Goal: Download file/media

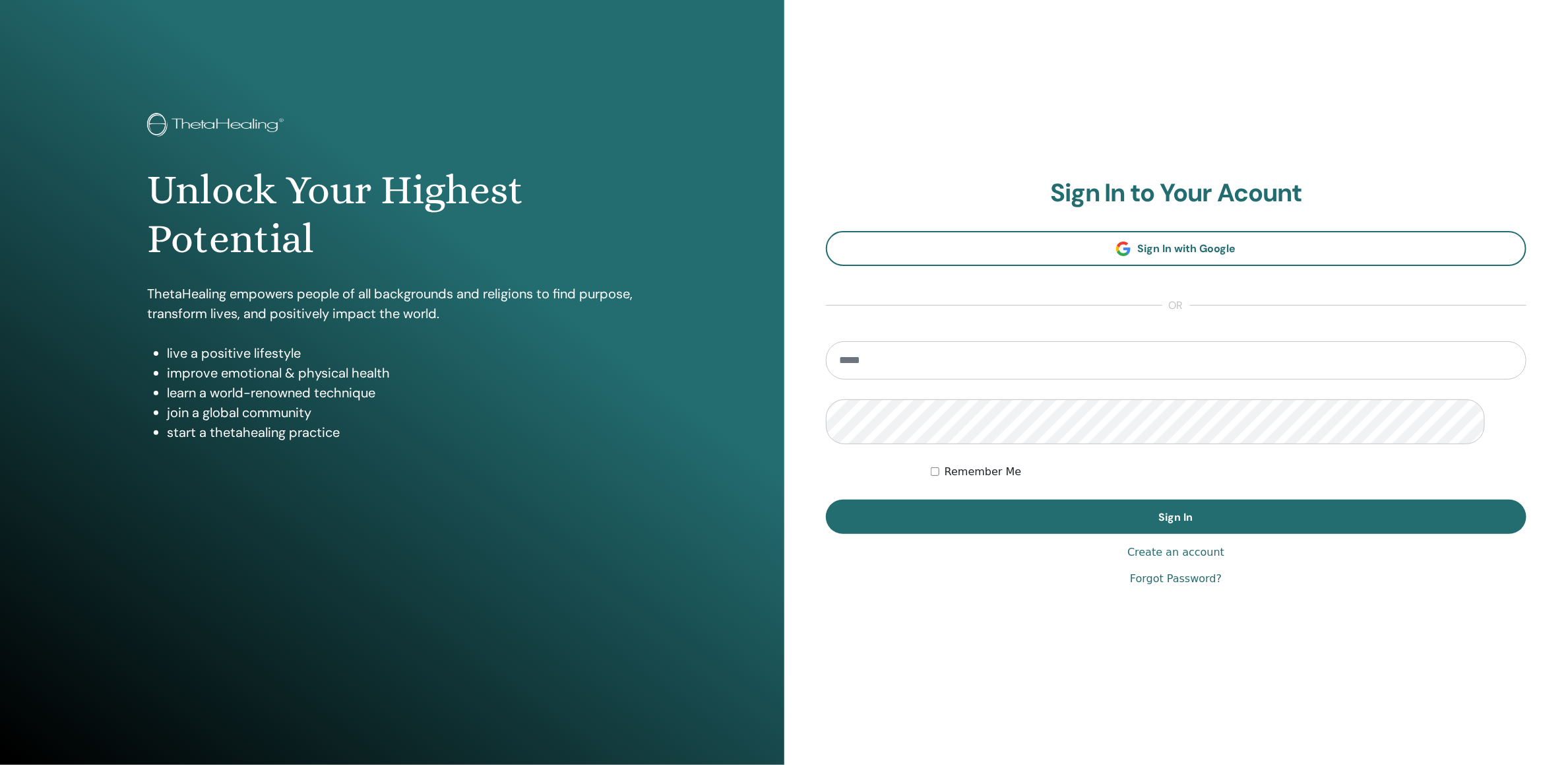
type input "*"
type input "**********"
click at [826, 499] on button "Sign In" at bounding box center [1176, 516] width 702 height 34
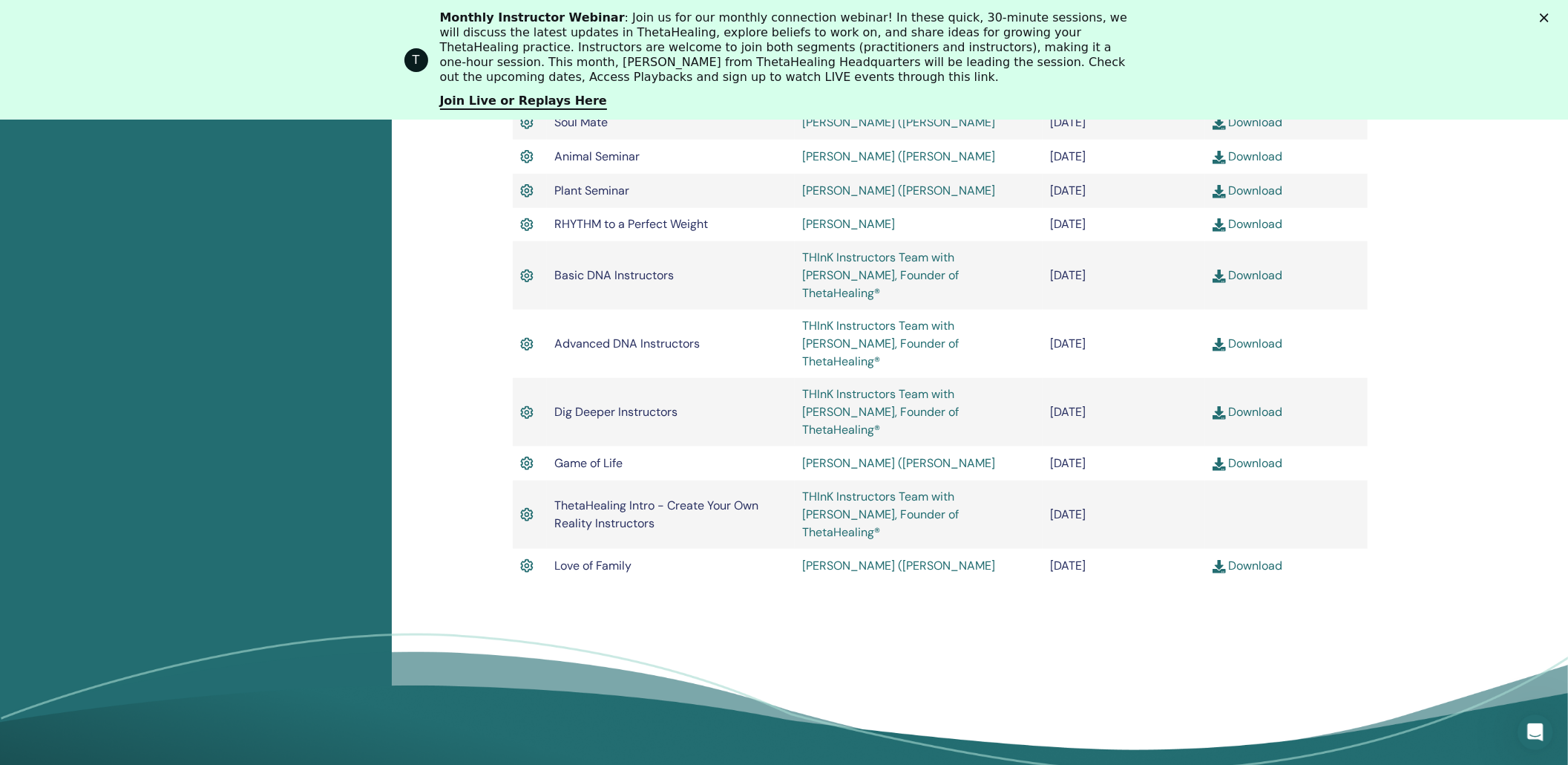
scroll to position [1028, 0]
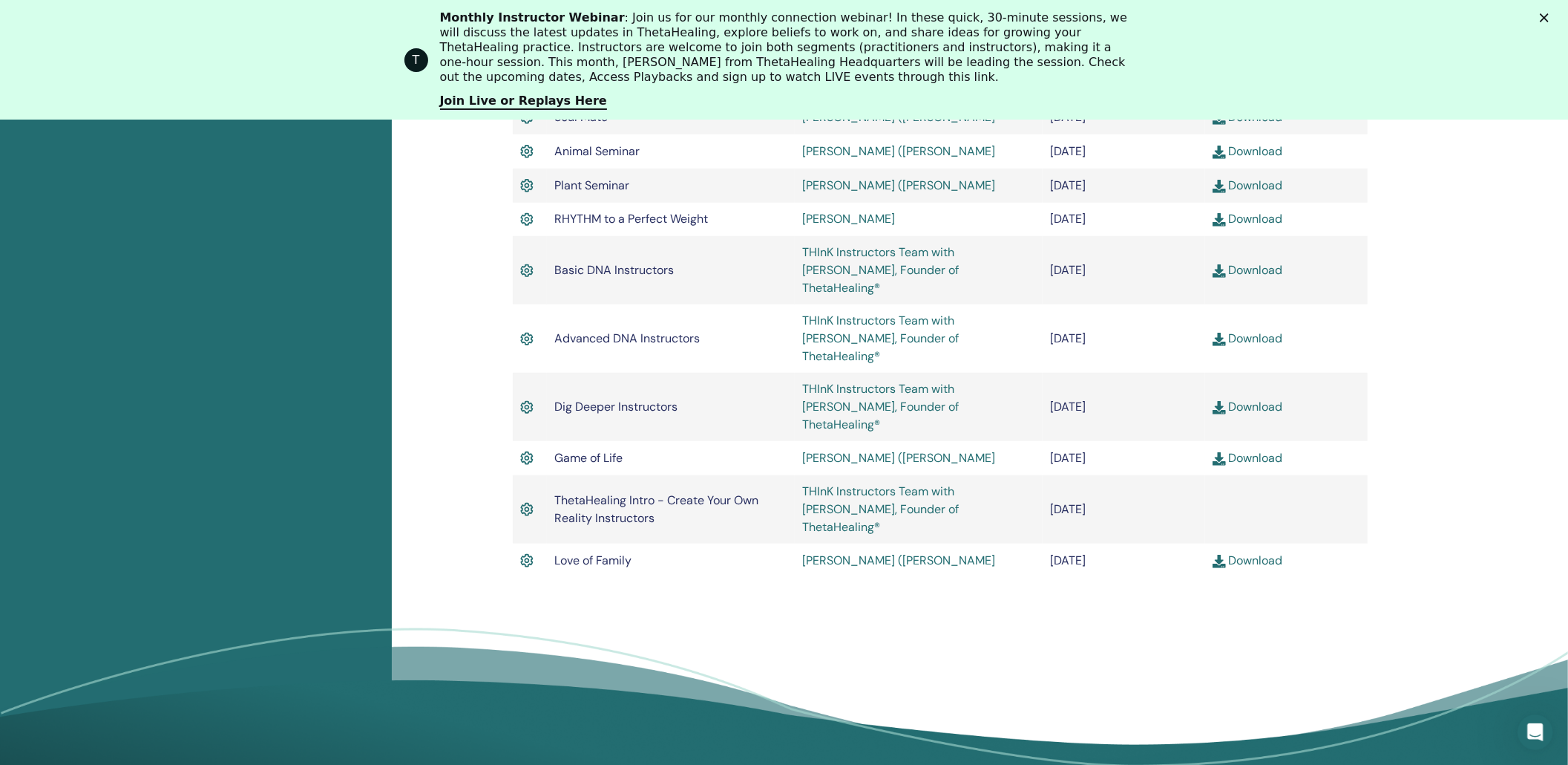
click at [1246, 278] on link "Download" at bounding box center [1249, 270] width 71 height 16
click at [1269, 346] on link "Download" at bounding box center [1249, 338] width 71 height 16
click at [1259, 414] on link "Download" at bounding box center [1249, 406] width 71 height 16
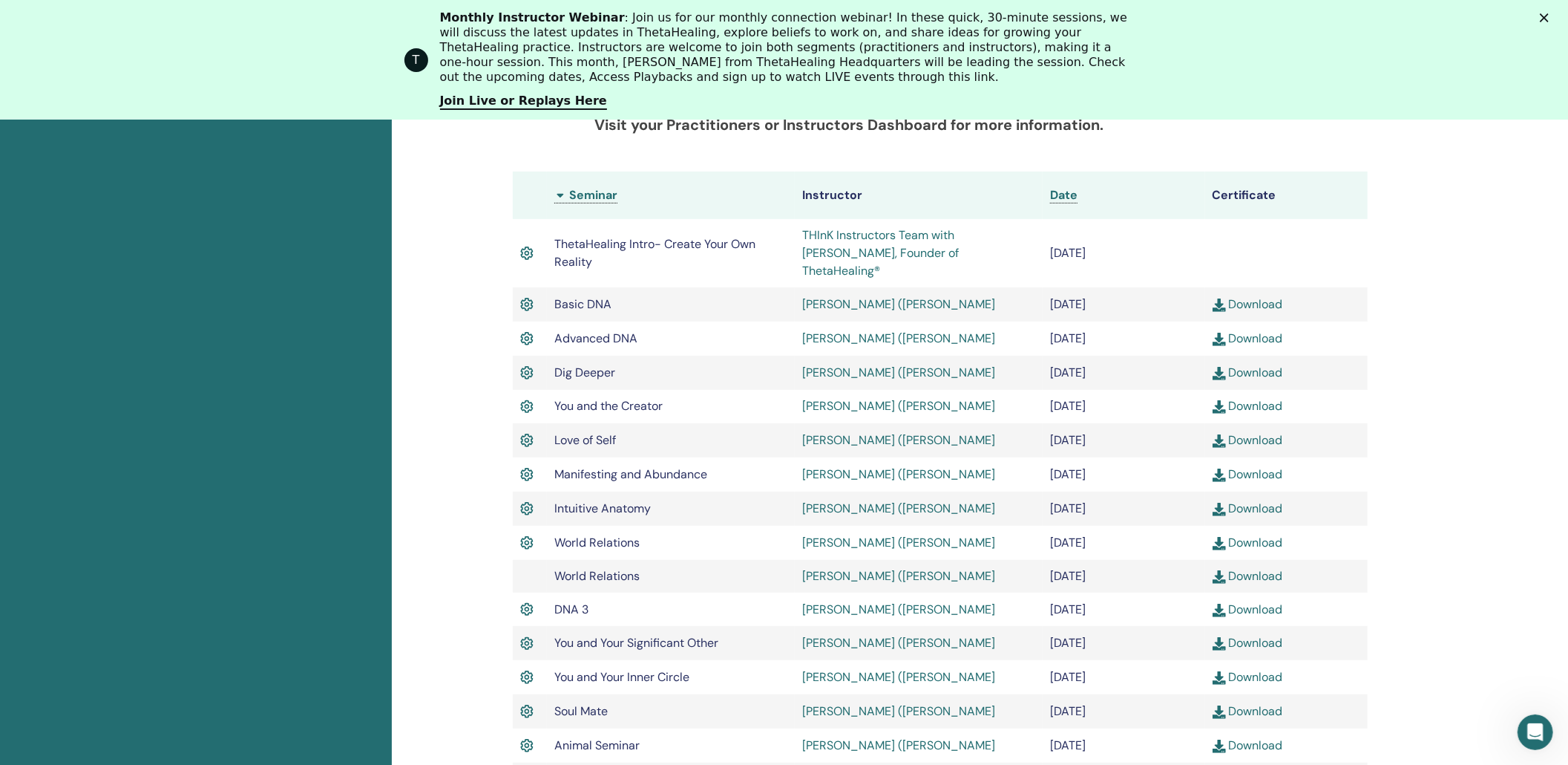
scroll to position [533, 0]
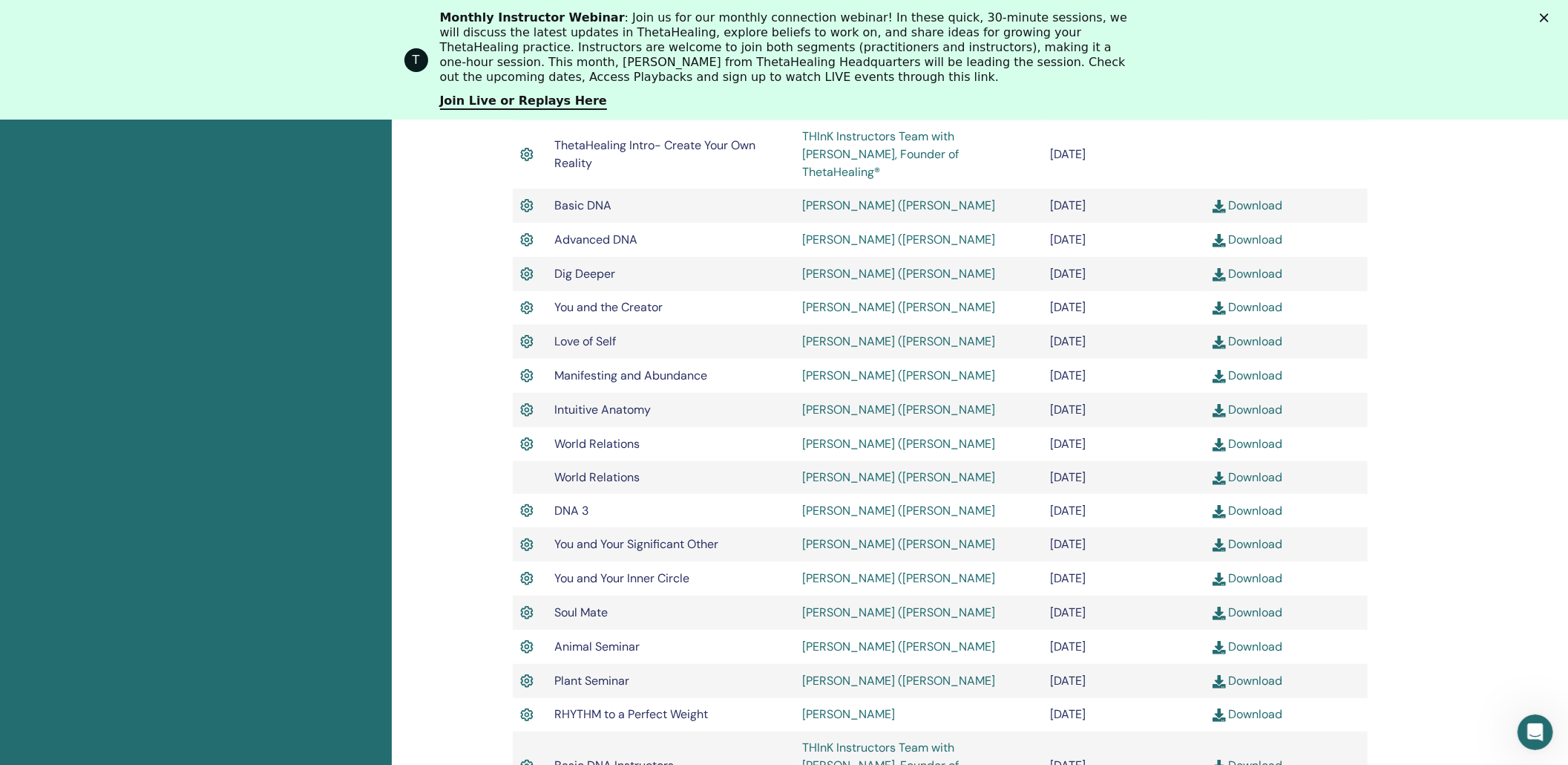
click at [1262, 213] on link "Download" at bounding box center [1249, 205] width 71 height 16
click at [1249, 247] on link "Download" at bounding box center [1249, 240] width 71 height 16
drag, startPoint x: 1260, startPoint y: 407, endPoint x: 1289, endPoint y: 402, distance: 29.4
click at [1260, 281] on link "Download" at bounding box center [1249, 274] width 71 height 16
drag, startPoint x: 1261, startPoint y: 438, endPoint x: 1272, endPoint y: 438, distance: 11.0
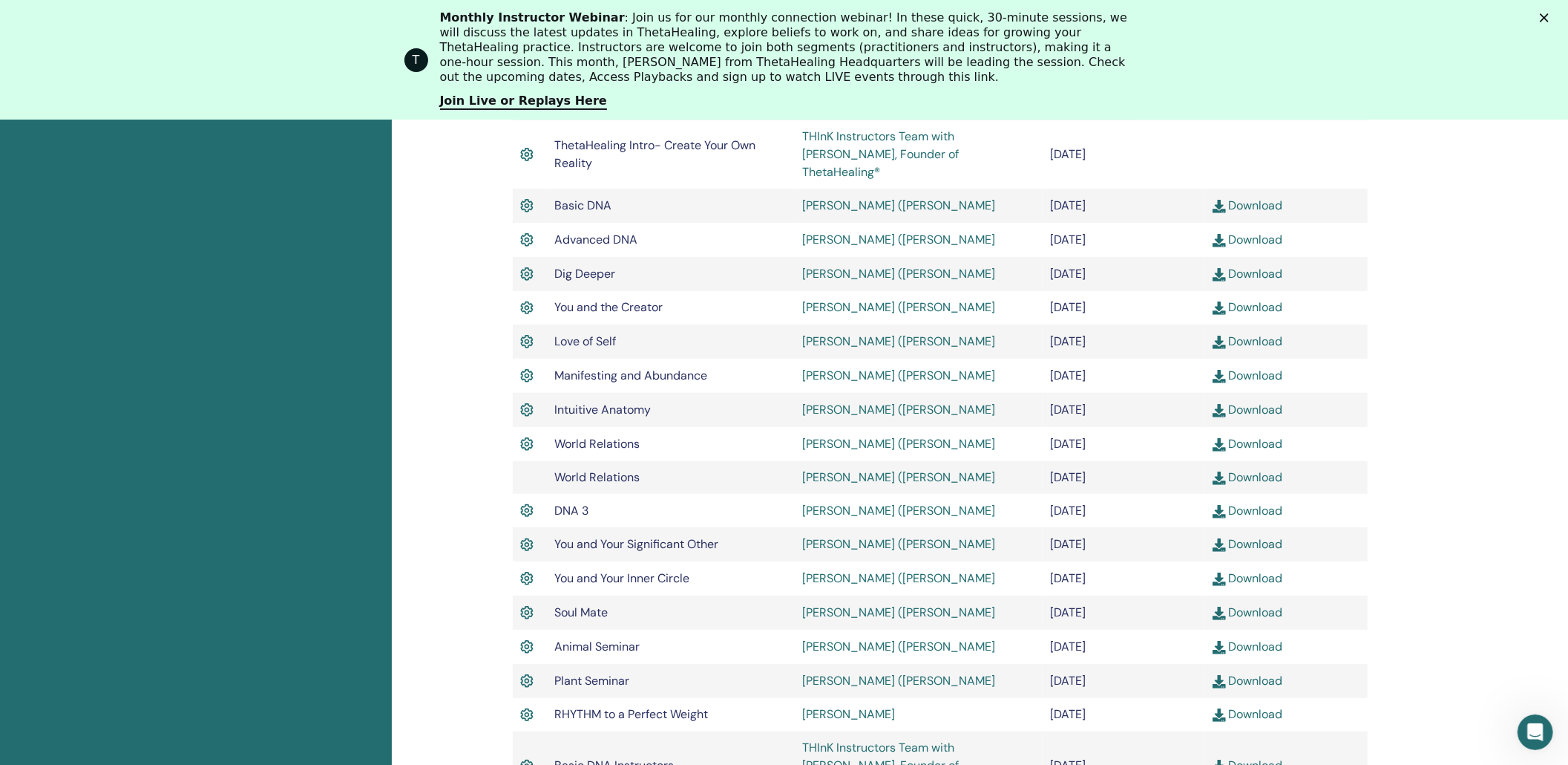
click at [1261, 314] on link "Download" at bounding box center [1249, 307] width 71 height 16
click at [1253, 349] on link "Download" at bounding box center [1249, 341] width 71 height 16
click at [1272, 383] on link "Download" at bounding box center [1249, 376] width 71 height 16
click at [1270, 417] on link "Download" at bounding box center [1249, 409] width 71 height 16
click at [1274, 452] on link "Download" at bounding box center [1249, 444] width 71 height 16
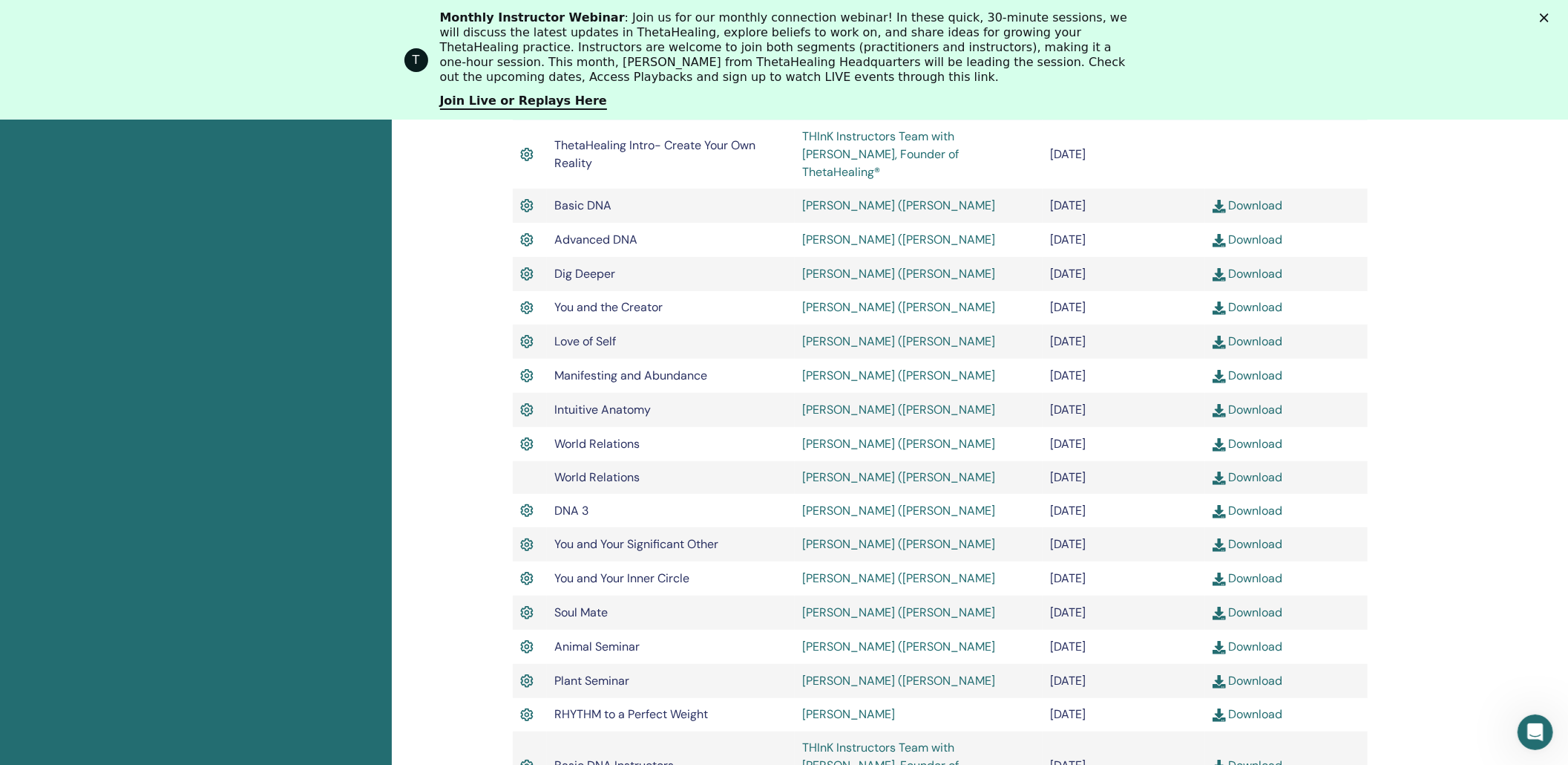
click at [1273, 485] on link "Download" at bounding box center [1249, 477] width 71 height 16
click at [1254, 519] on link "Download" at bounding box center [1249, 511] width 71 height 16
click at [1247, 552] on link "Download" at bounding box center [1249, 544] width 71 height 16
click at [1247, 586] on link "Download" at bounding box center [1249, 578] width 71 height 16
click at [1248, 620] on link "Download" at bounding box center [1249, 612] width 71 height 16
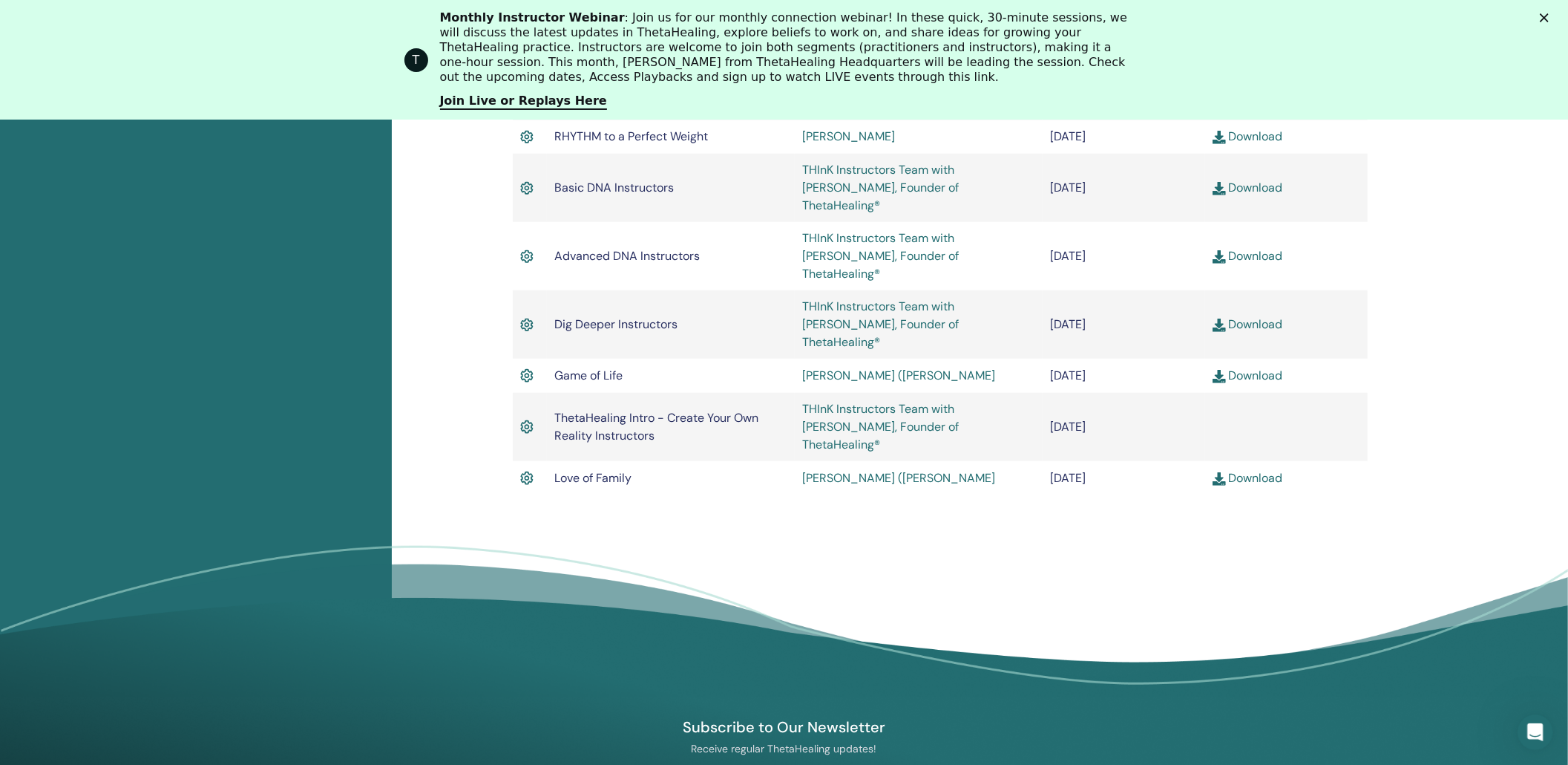
scroll to position [1127, 0]
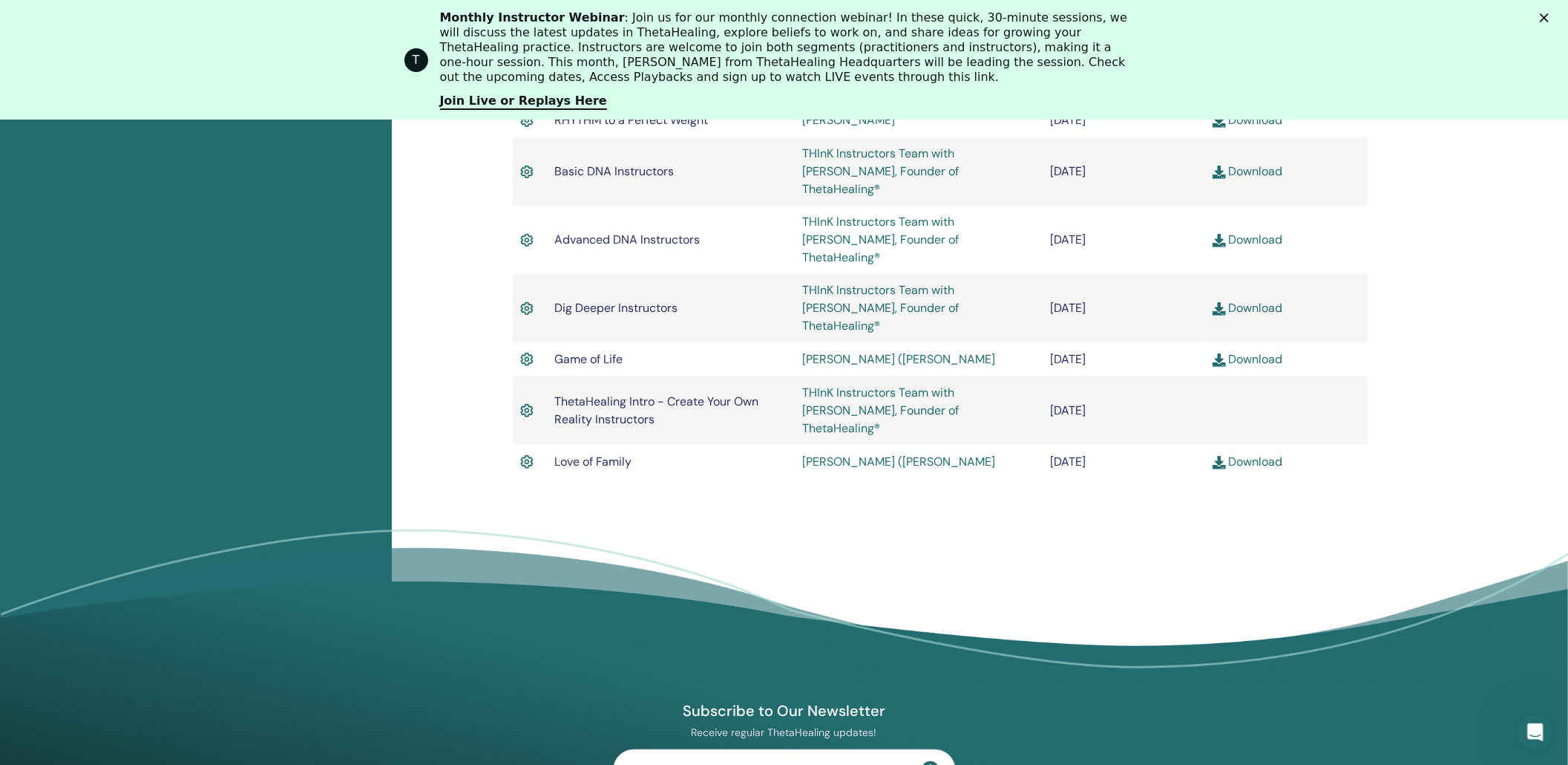
click at [1267, 60] on link "Download" at bounding box center [1249, 52] width 71 height 16
click at [1265, 95] on link "Download" at bounding box center [1249, 87] width 71 height 16
click at [1259, 128] on link "Download" at bounding box center [1249, 120] width 71 height 16
click at [1242, 367] on link "Download" at bounding box center [1249, 359] width 71 height 16
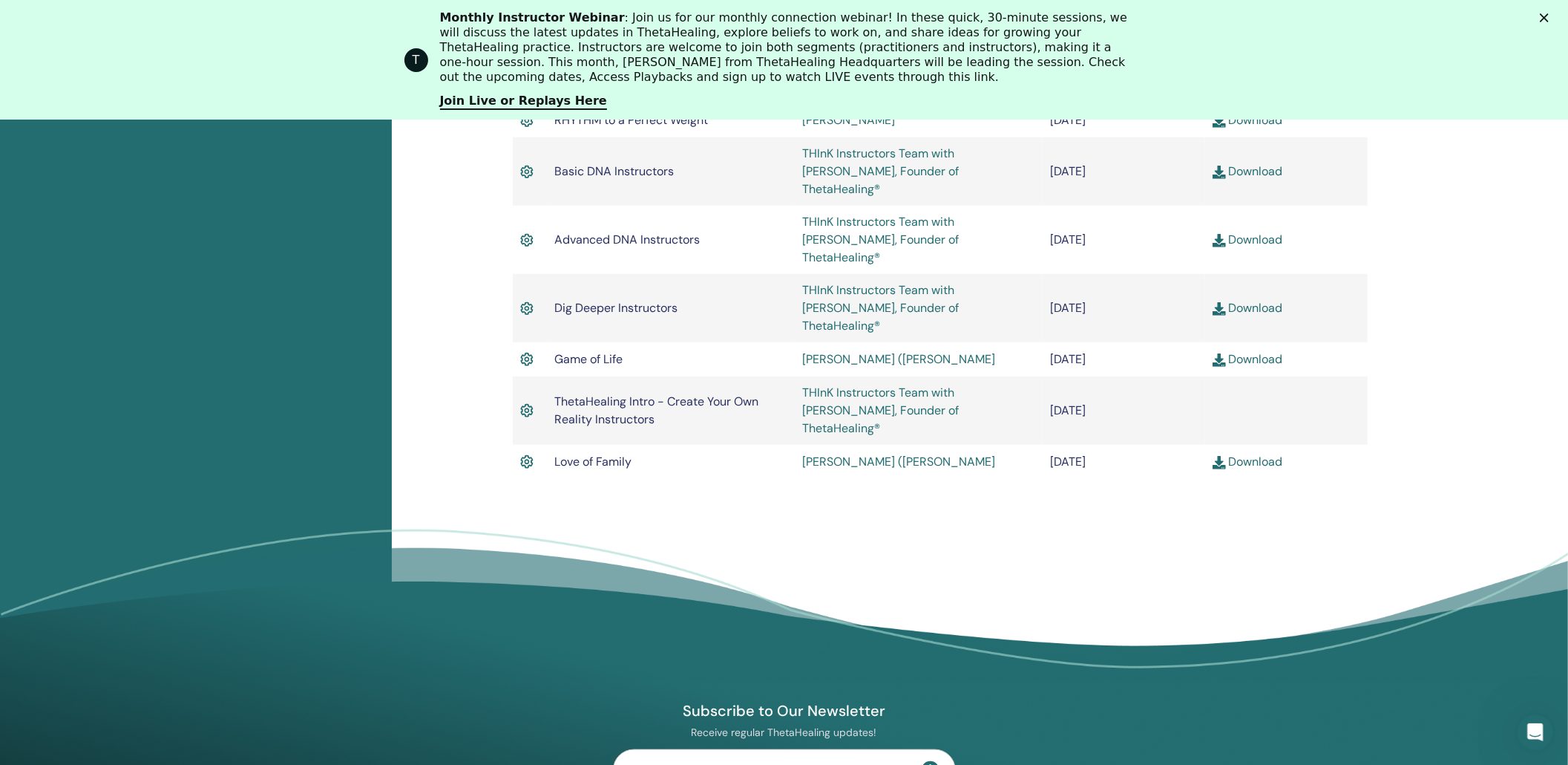
click at [1262, 469] on link "Download" at bounding box center [1249, 461] width 71 height 16
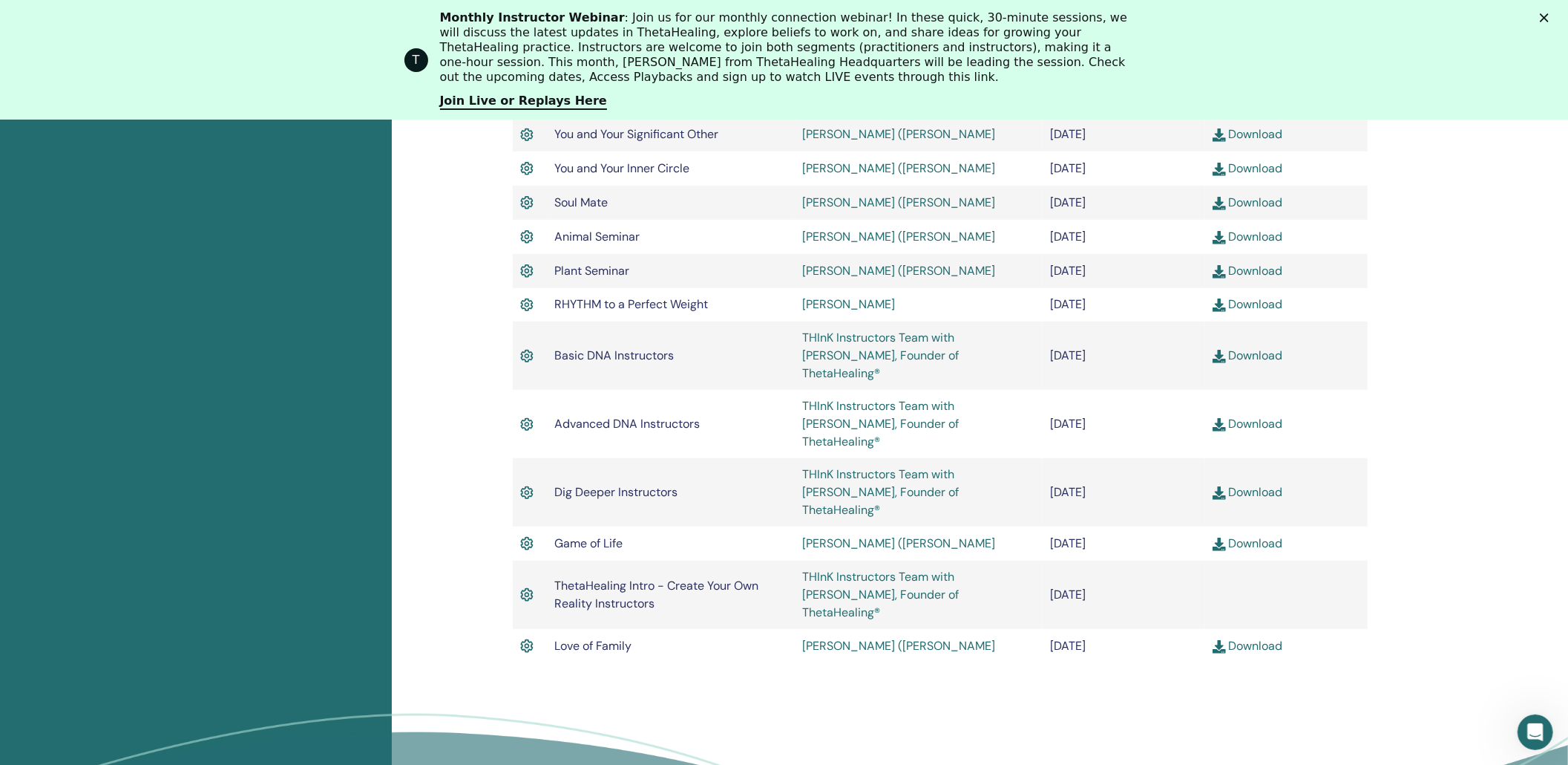
scroll to position [951, 0]
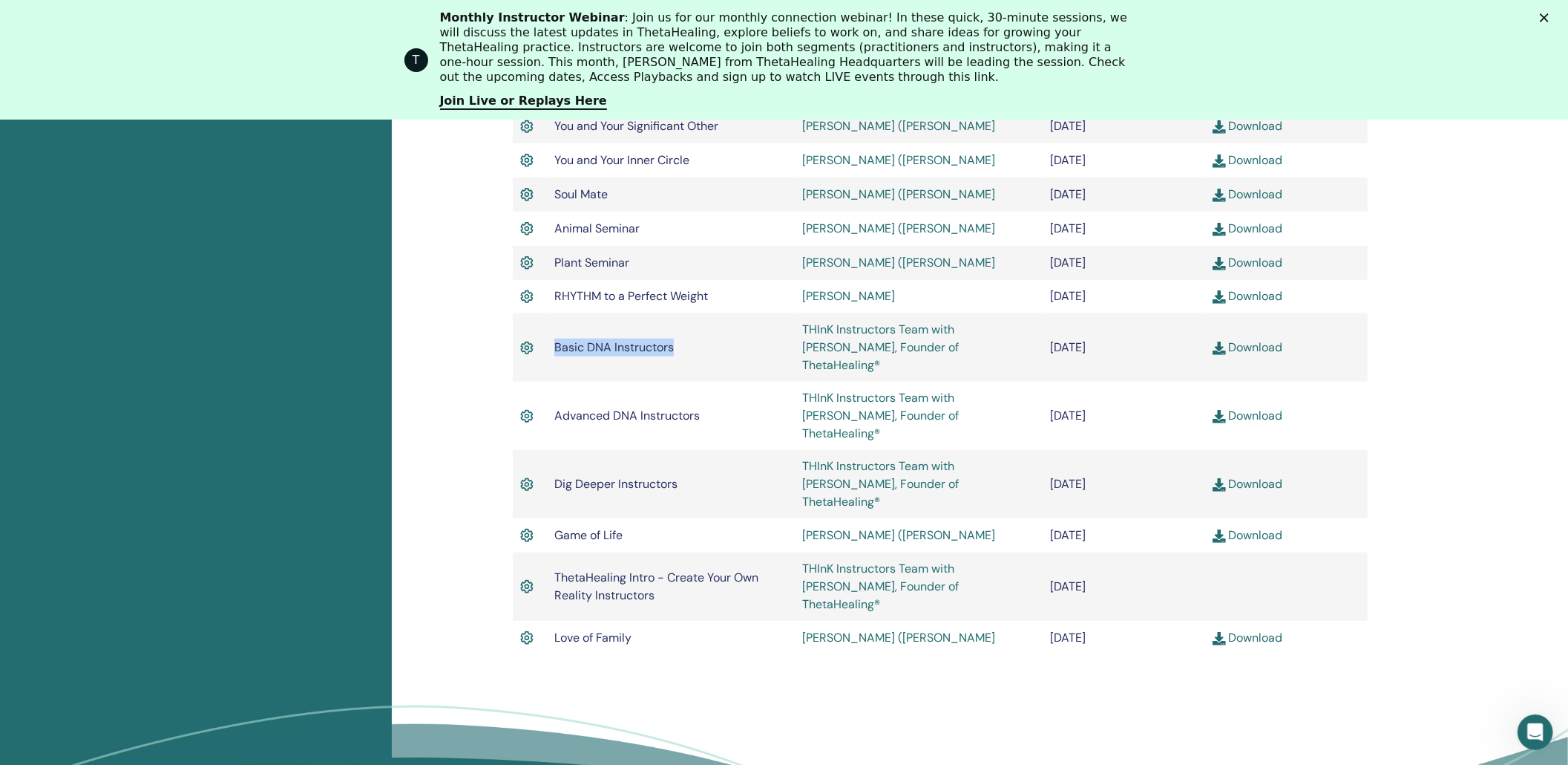
drag, startPoint x: 564, startPoint y: 473, endPoint x: 689, endPoint y: 482, distance: 125.3
click at [689, 382] on td "Basic DNA Instructors" at bounding box center [671, 347] width 248 height 68
copy span "Basic DNA Instructors"
click at [627, 492] on span "Dig Deeper Instructors" at bounding box center [616, 484] width 123 height 16
drag, startPoint x: 562, startPoint y: 573, endPoint x: 689, endPoint y: 568, distance: 127.1
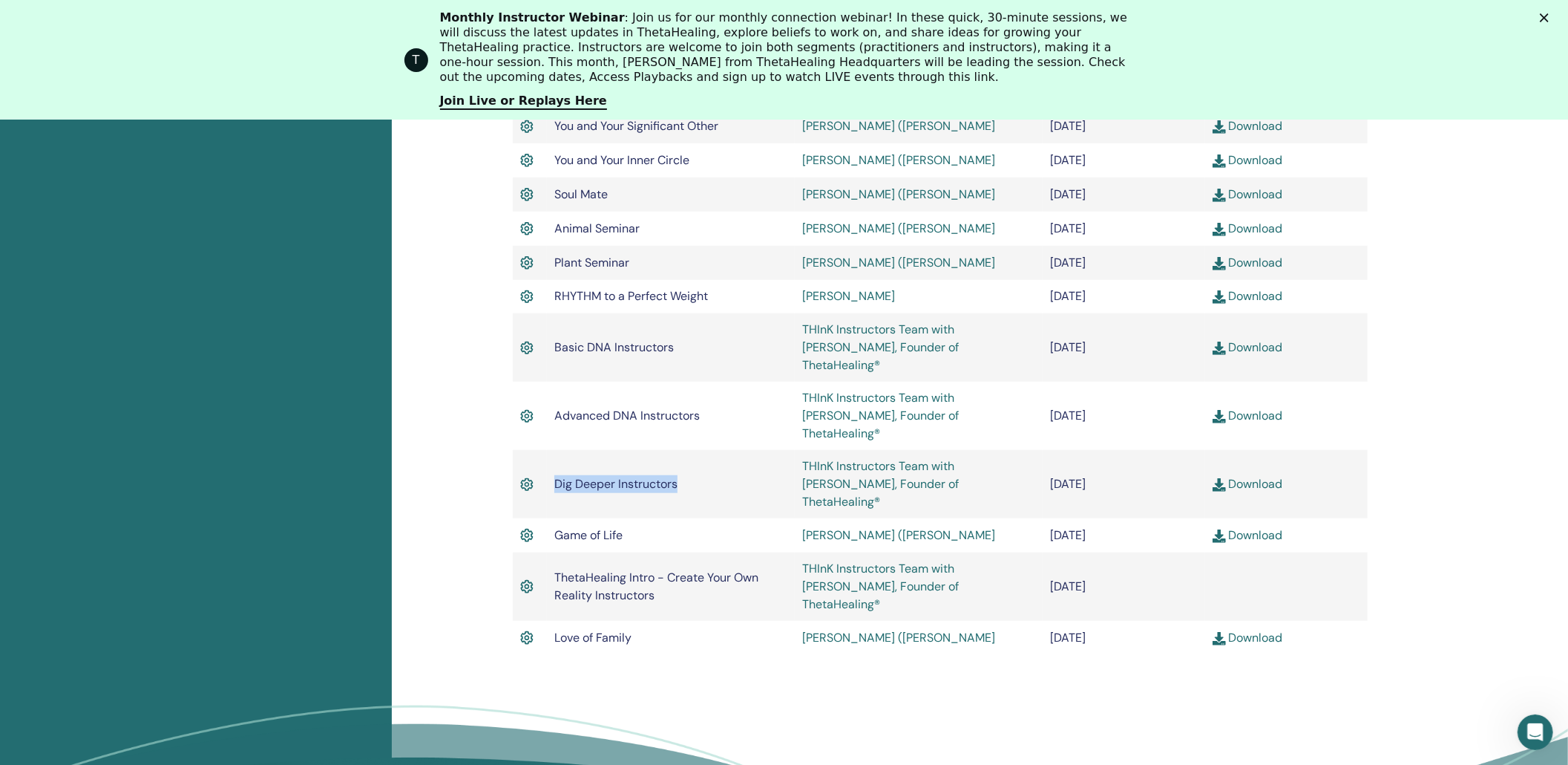
click at [689, 519] on td "Dig Deeper Instructors" at bounding box center [671, 483] width 248 height 68
copy span "Dig Deeper Instructors"
click at [1446, 402] on div "Completed Seminars Below you can find your completed seminars. If you see missi…" at bounding box center [981, 112] width 1177 height 1483
drag, startPoint x: 1245, startPoint y: 473, endPoint x: 656, endPoint y: 470, distance: 589.0
drag, startPoint x: 656, startPoint y: 470, endPoint x: 939, endPoint y: 482, distance: 283.3
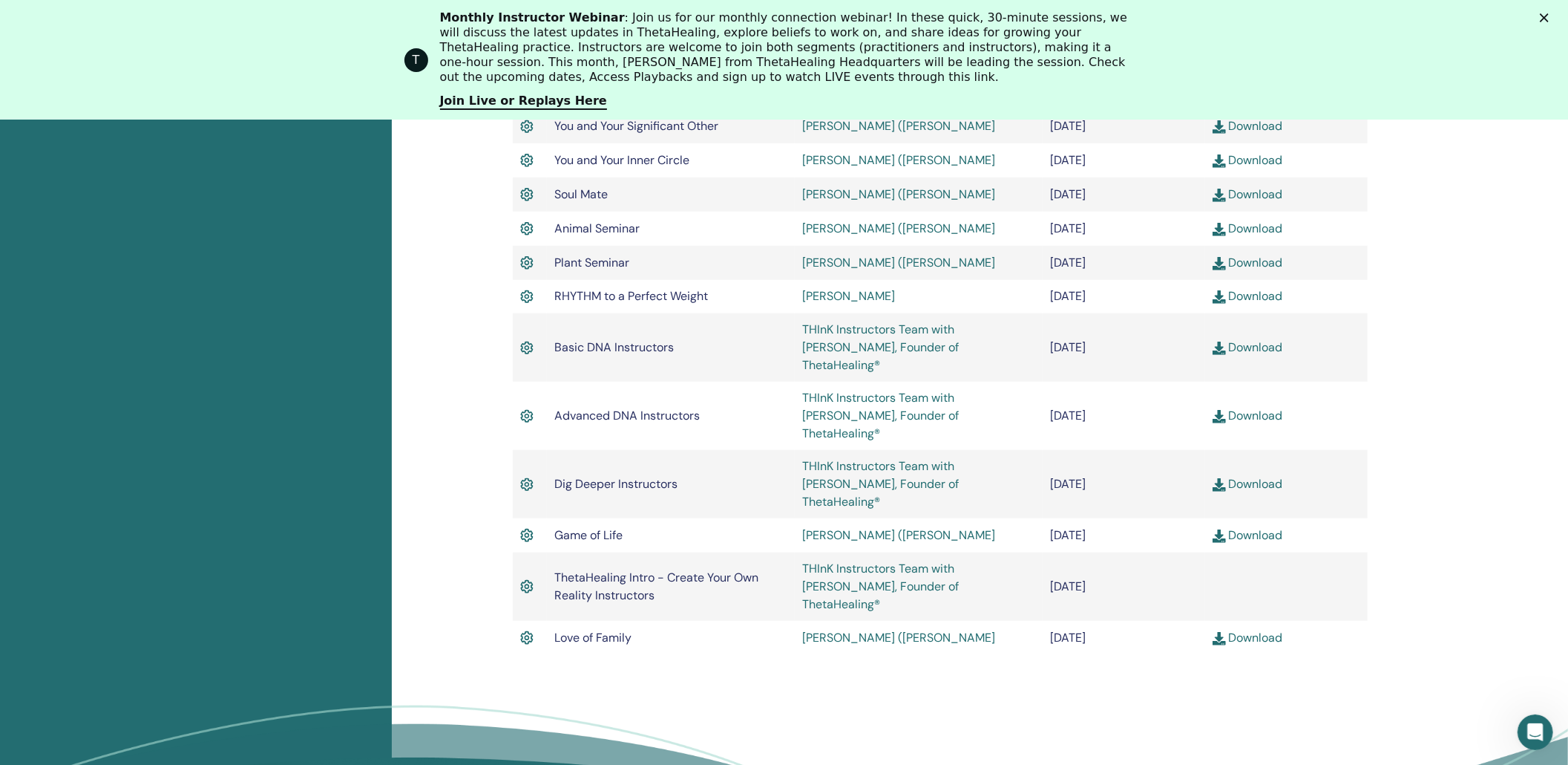
click at [939, 373] on link "THInK Instructors Team with Vianna Stibal, Founder of ThetaHealing®" at bounding box center [880, 347] width 157 height 51
click at [1241, 355] on link "Download" at bounding box center [1249, 347] width 71 height 16
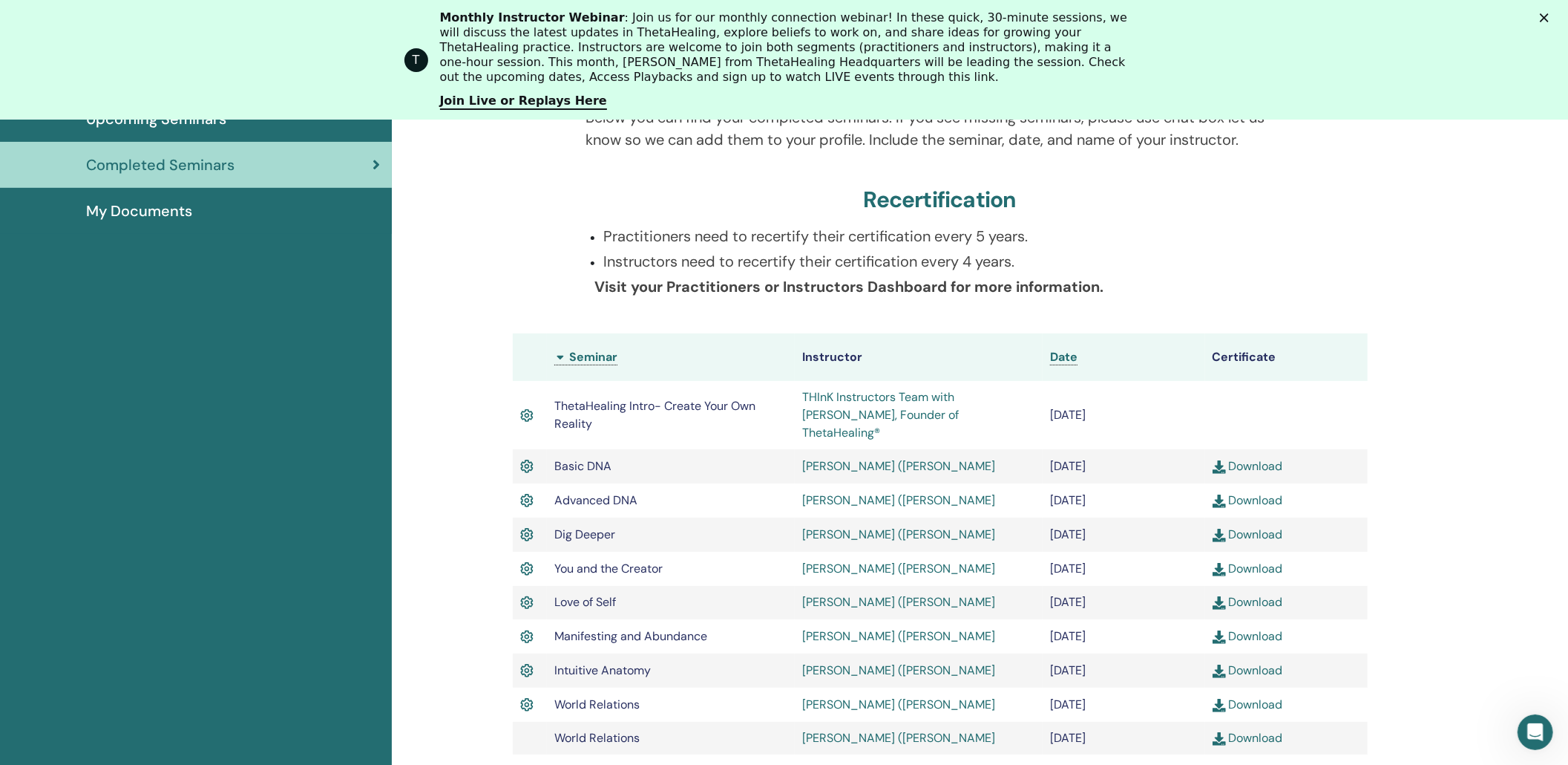
scroll to position [0, 0]
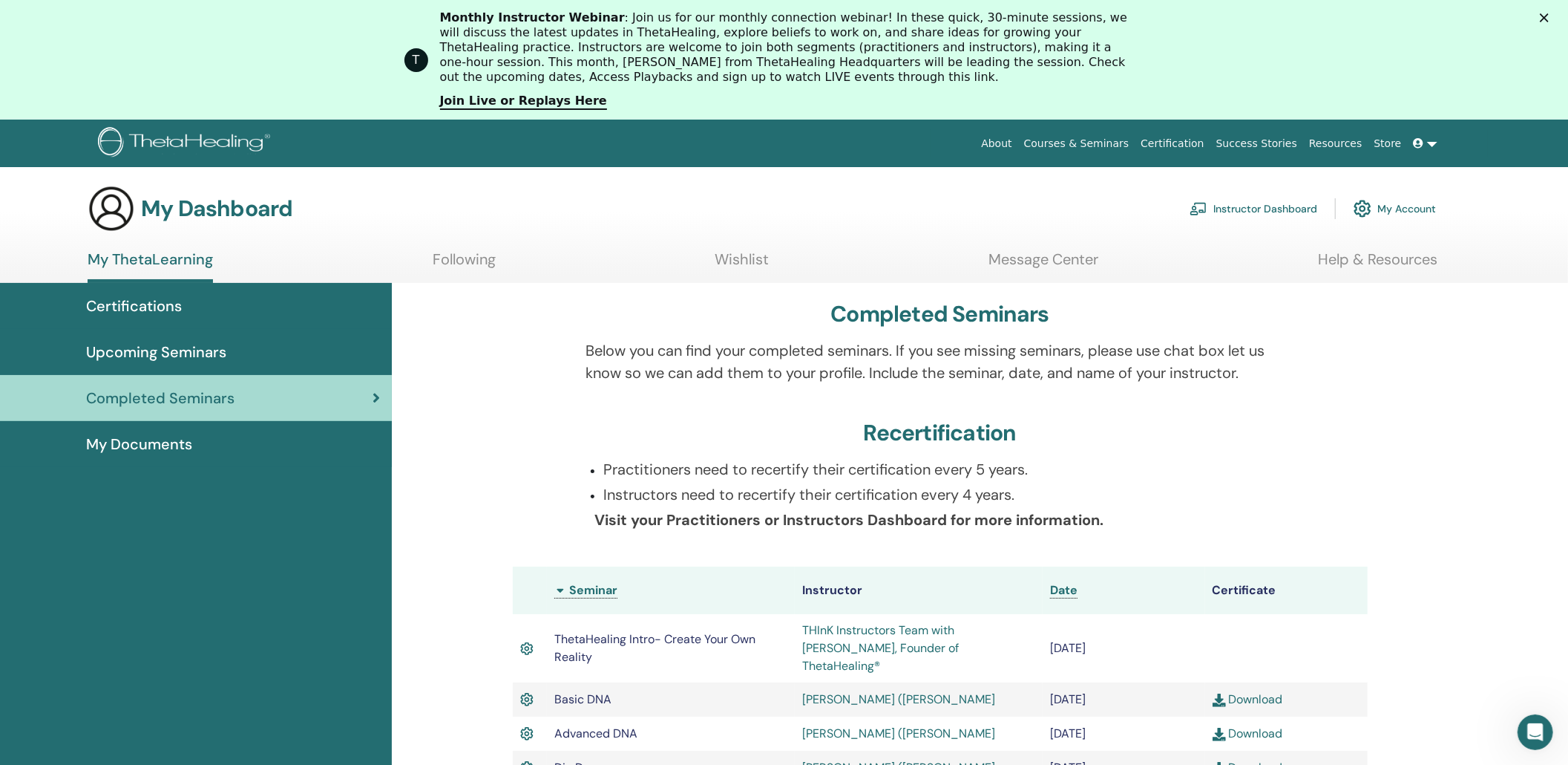
click at [378, 421] on link "Completed Seminars" at bounding box center [196, 397] width 392 height 46
click at [152, 317] on span "Certifications" at bounding box center [133, 306] width 96 height 23
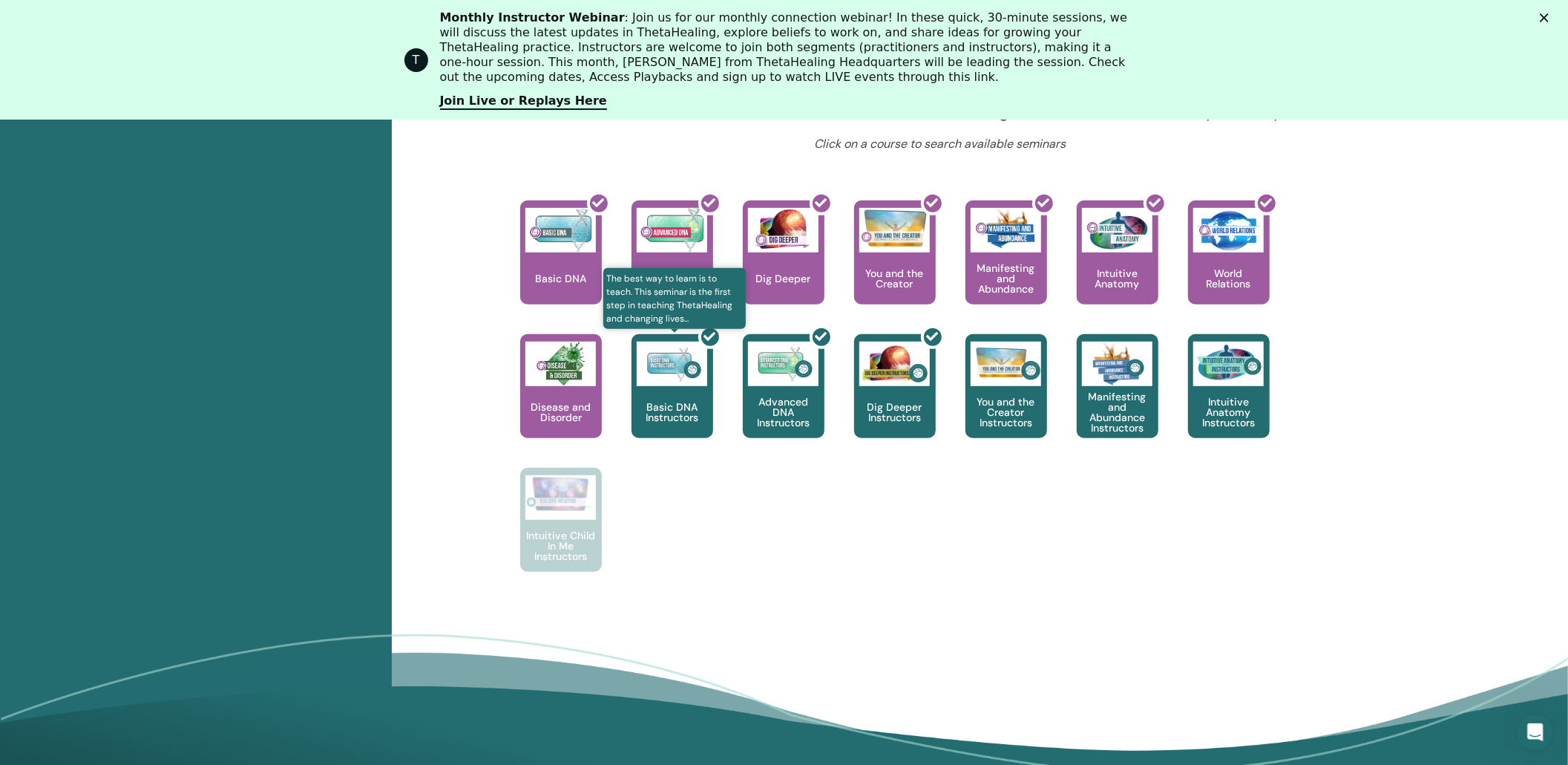
scroll to position [633, 0]
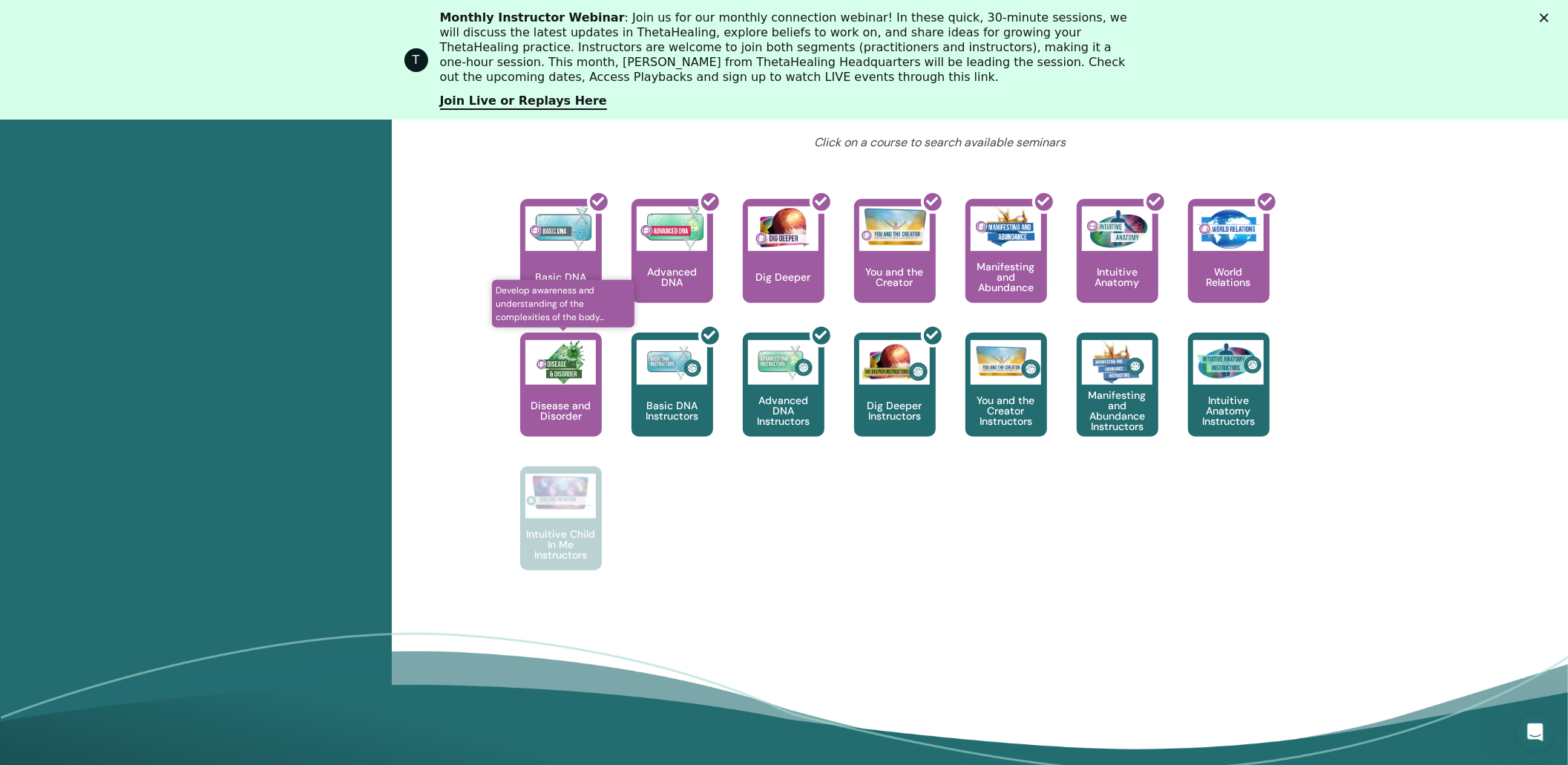
click at [586, 421] on p "Disease and Disorder" at bounding box center [561, 410] width 82 height 21
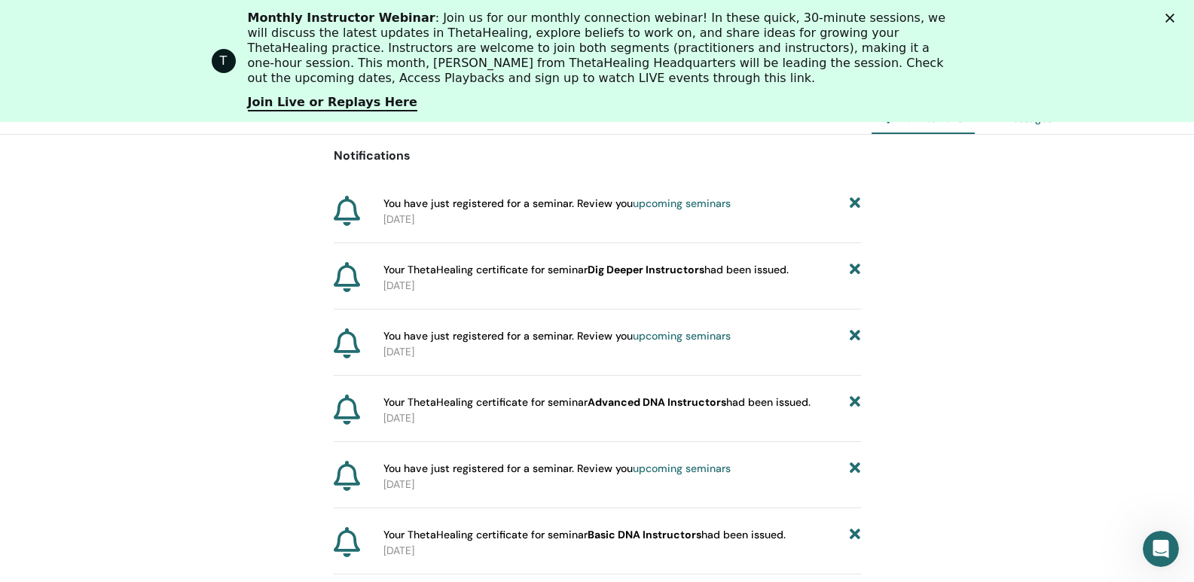
scroll to position [190, 0]
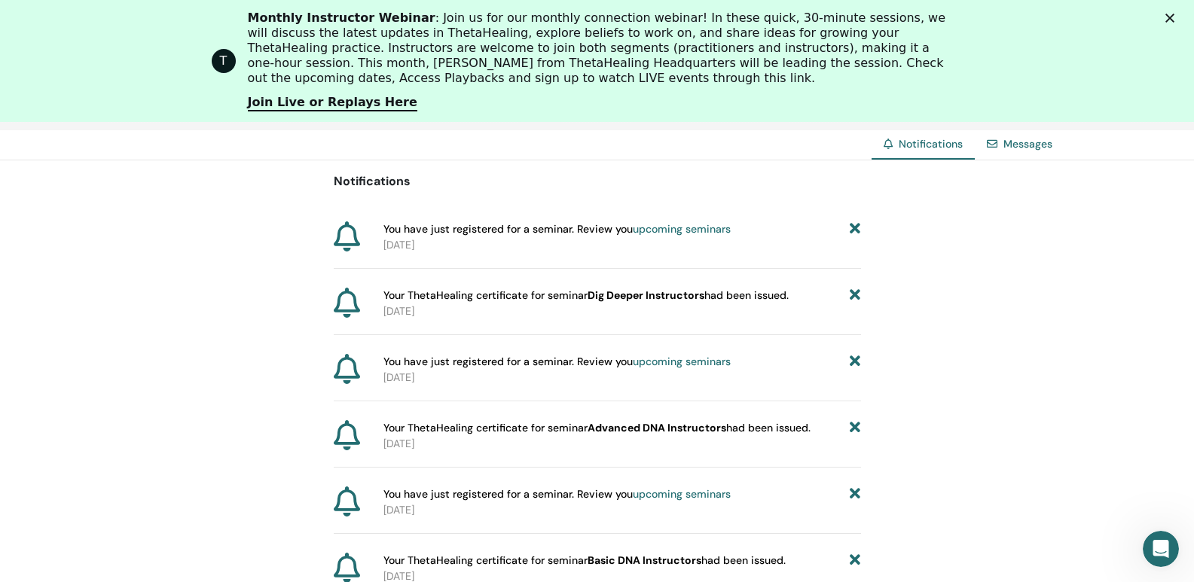
click at [667, 236] on link "upcoming seminars" at bounding box center [682, 229] width 98 height 14
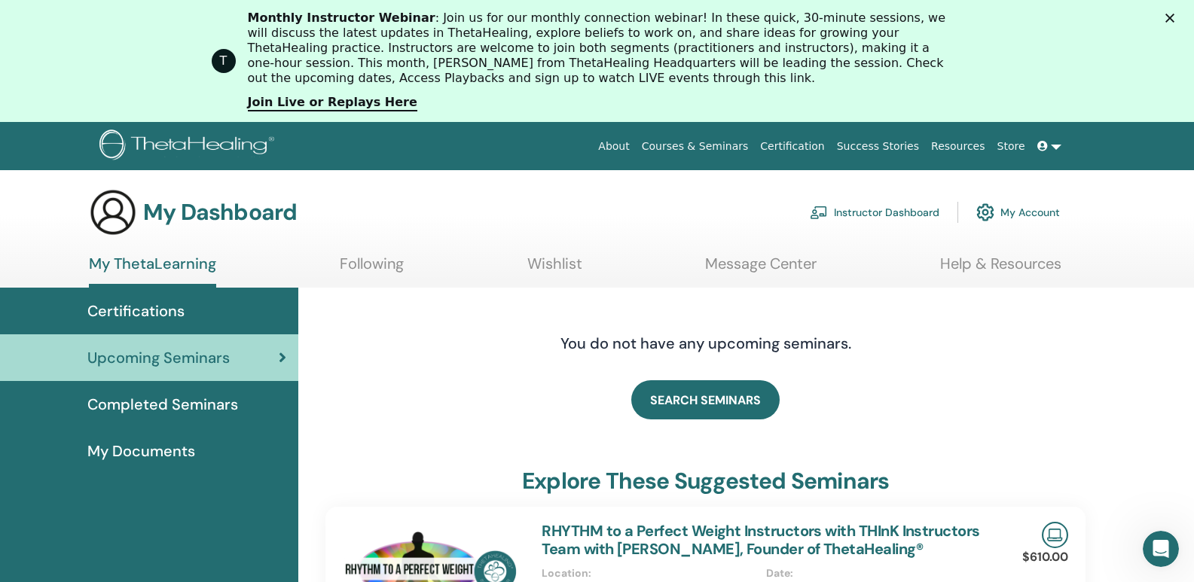
click at [215, 416] on span "Completed Seminars" at bounding box center [162, 404] width 151 height 23
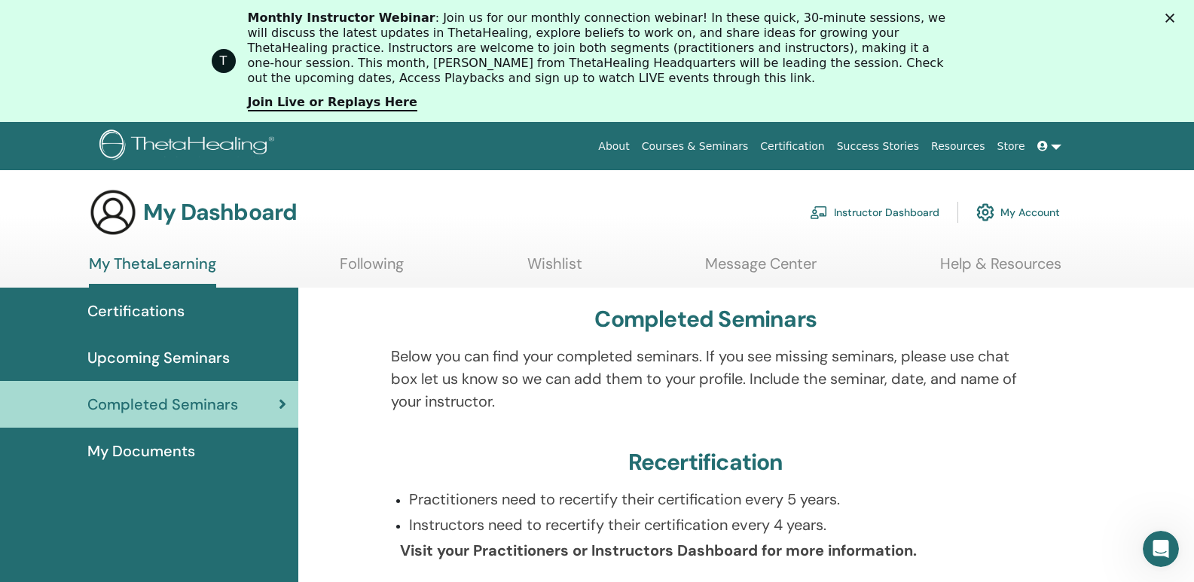
click at [172, 322] on span "Certifications" at bounding box center [135, 311] width 97 height 23
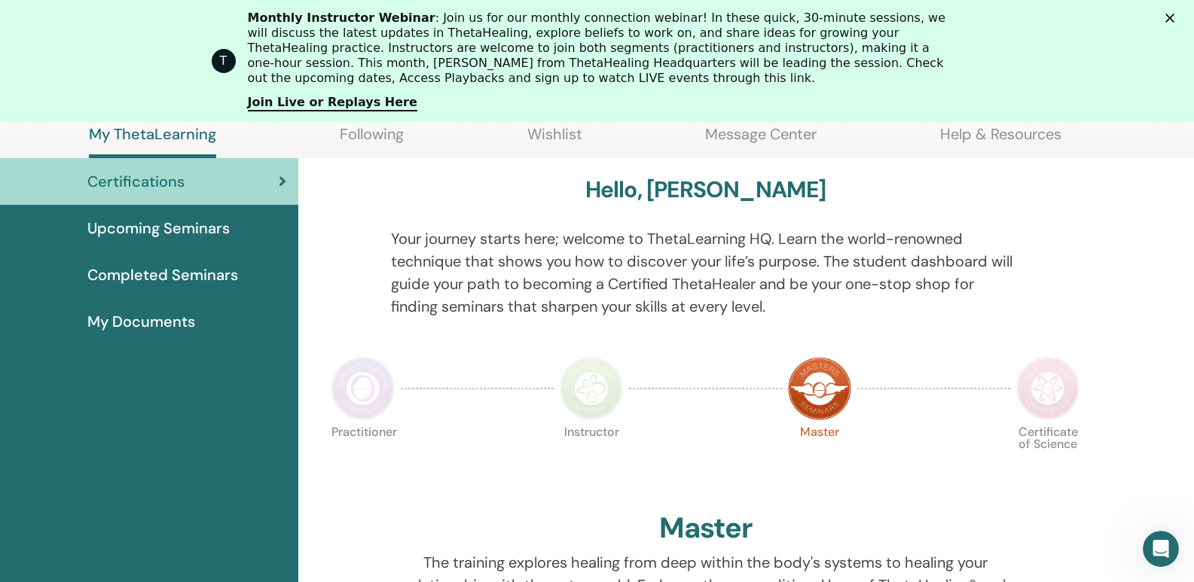
scroll to position [168, 0]
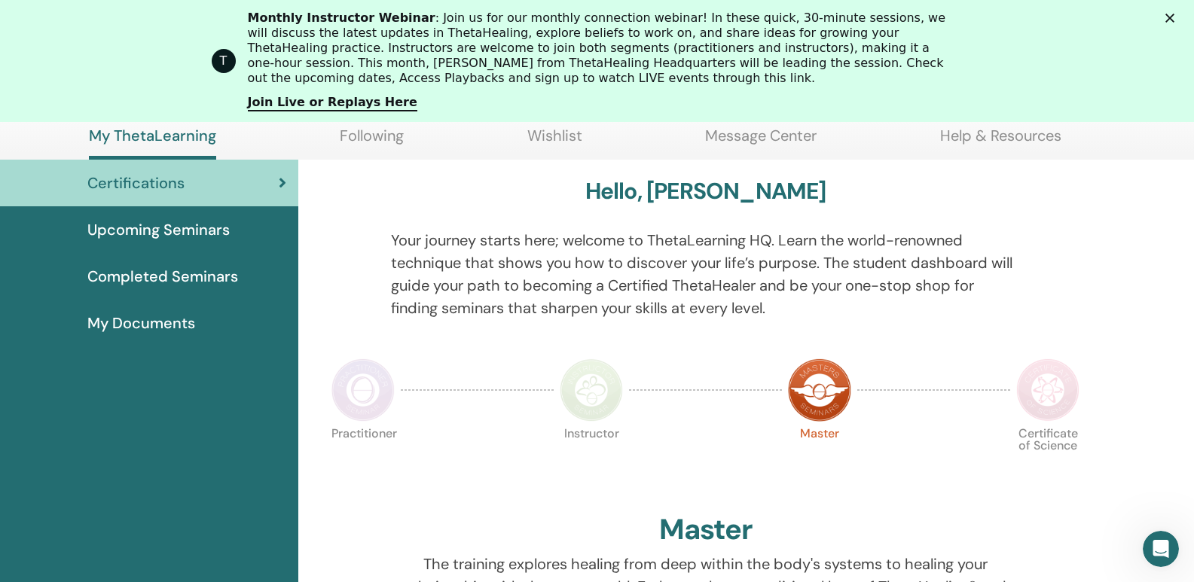
click at [181, 334] on span "My Documents" at bounding box center [141, 323] width 108 height 23
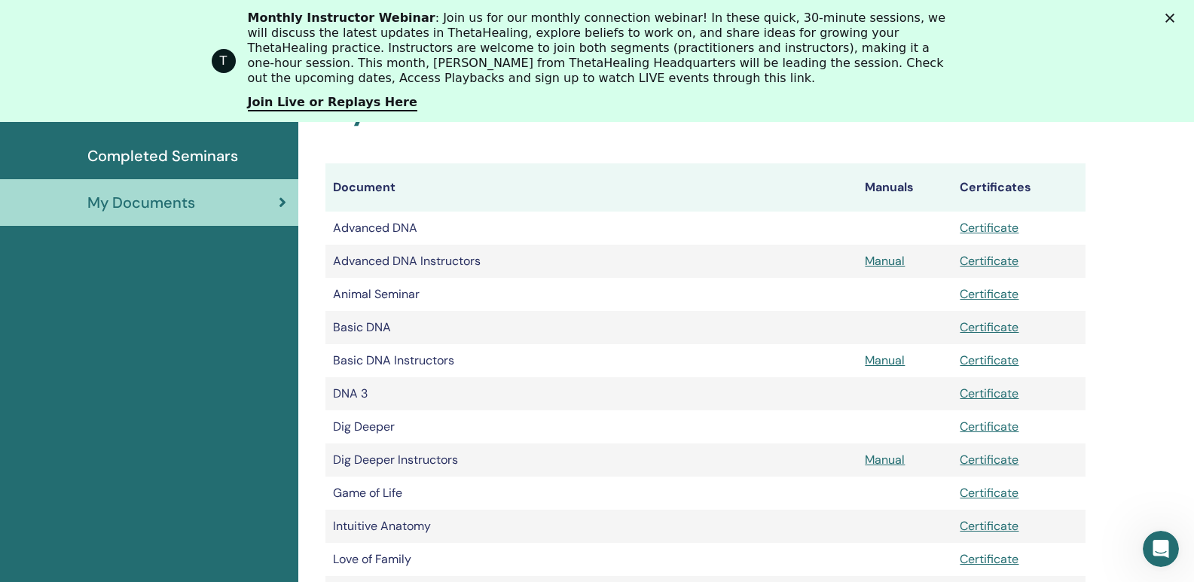
scroll to position [288, 0]
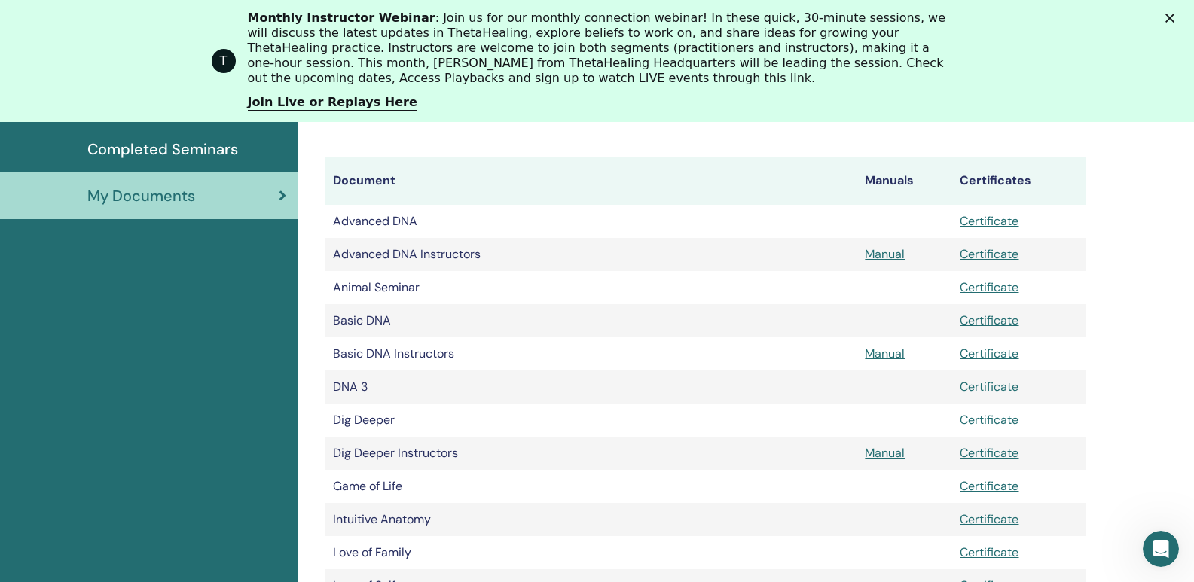
click at [164, 114] on span "Upcoming Seminars" at bounding box center [158, 102] width 142 height 23
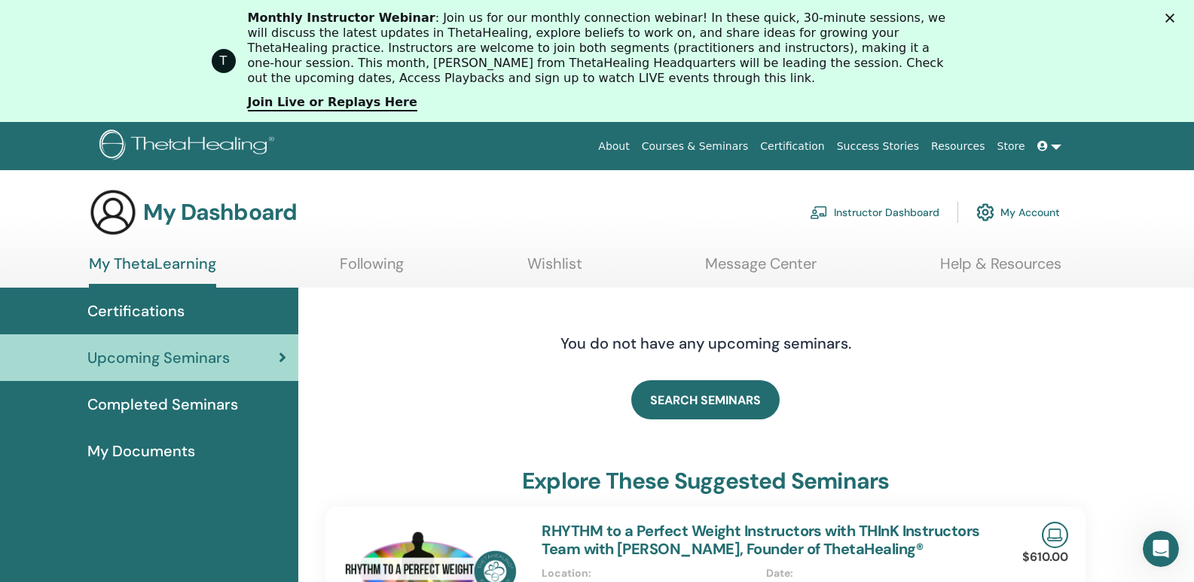
click at [385, 276] on link "Following" at bounding box center [372, 269] width 64 height 29
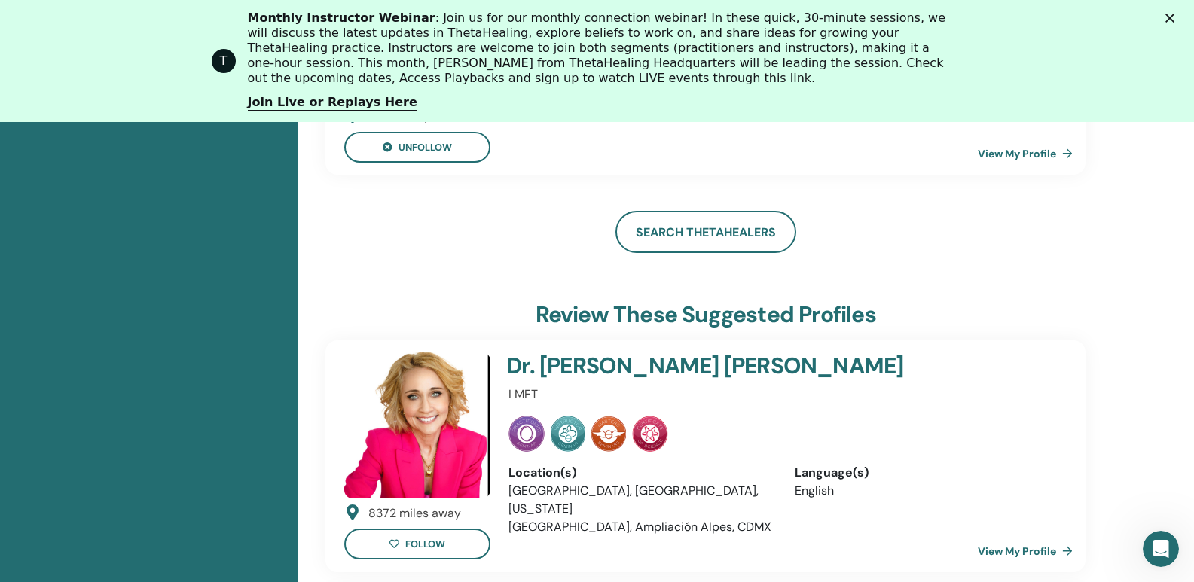
scroll to position [682, 0]
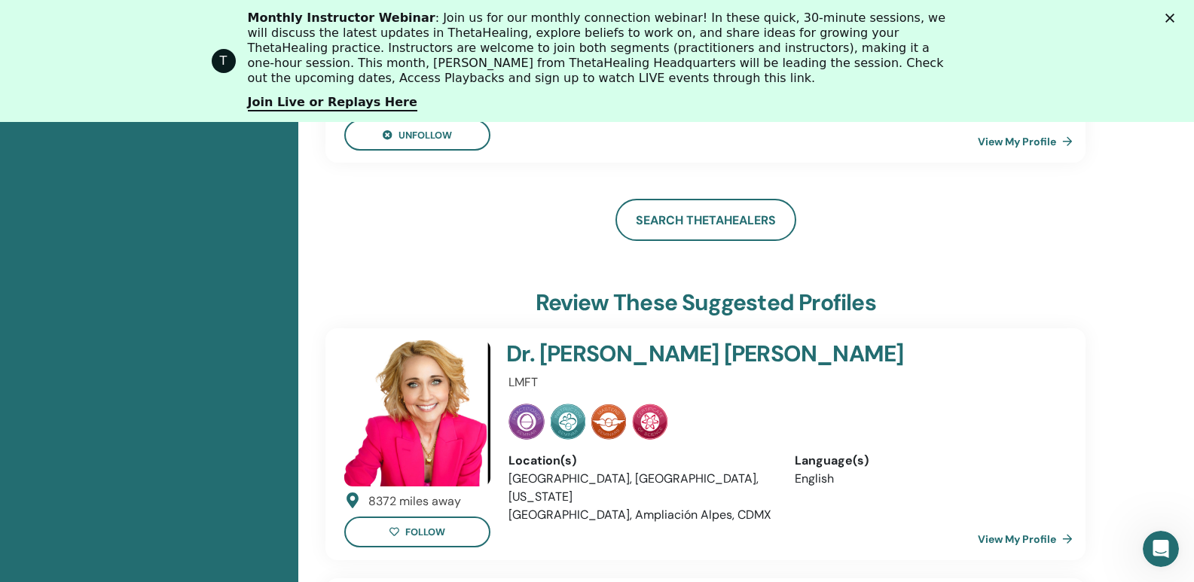
click at [1059, 157] on link "View My Profile" at bounding box center [1027, 142] width 101 height 30
click at [1064, 157] on link "View My Profile" at bounding box center [1027, 142] width 101 height 30
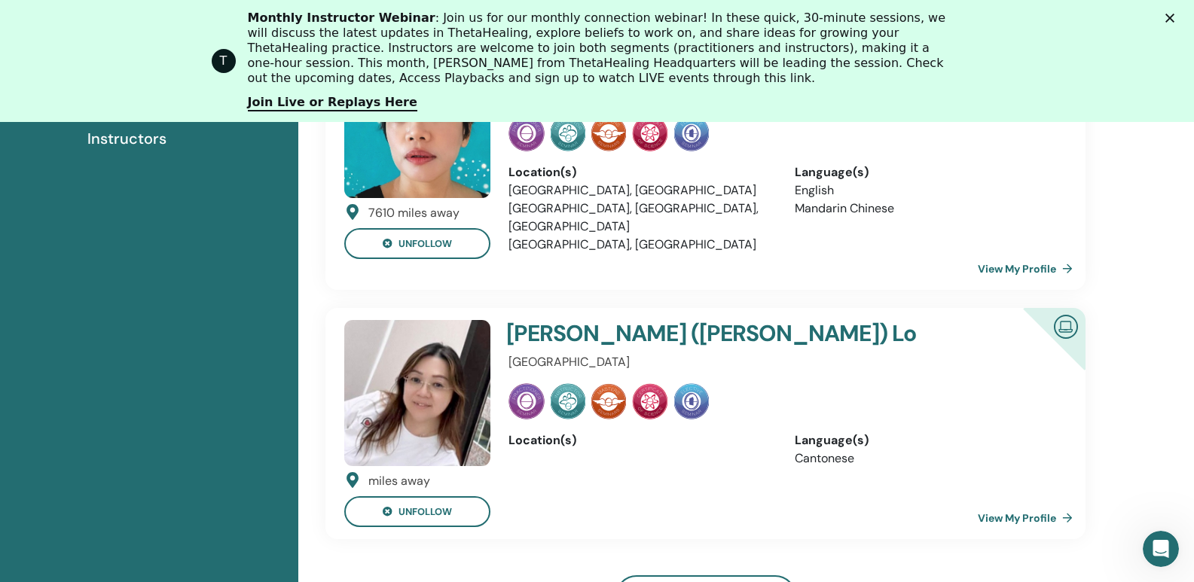
click at [1043, 284] on link "View My Profile" at bounding box center [1027, 269] width 101 height 30
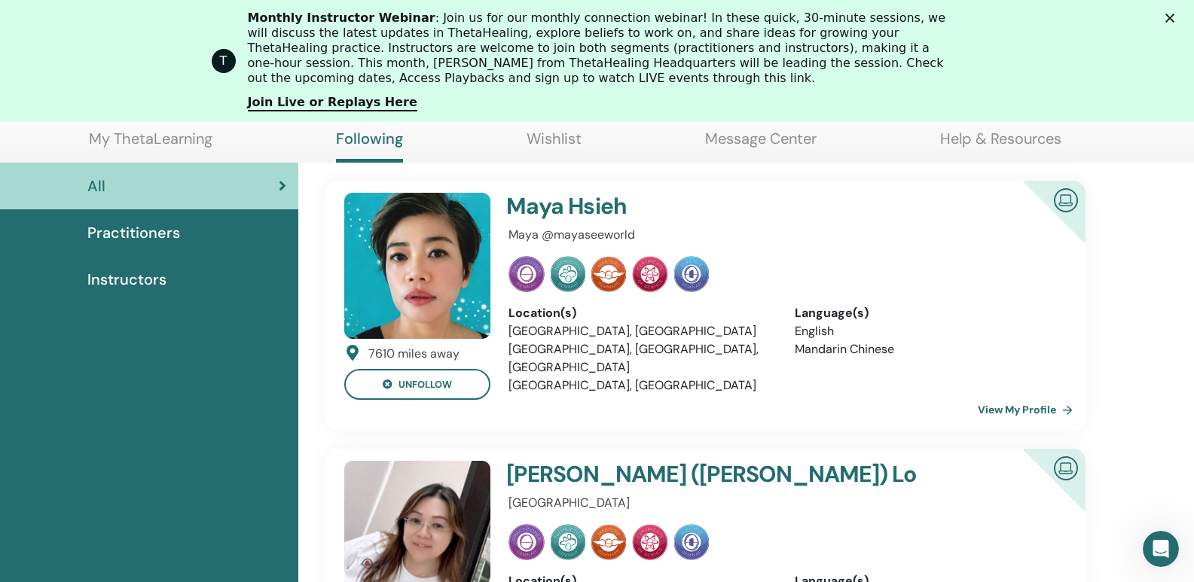
scroll to position [53, 0]
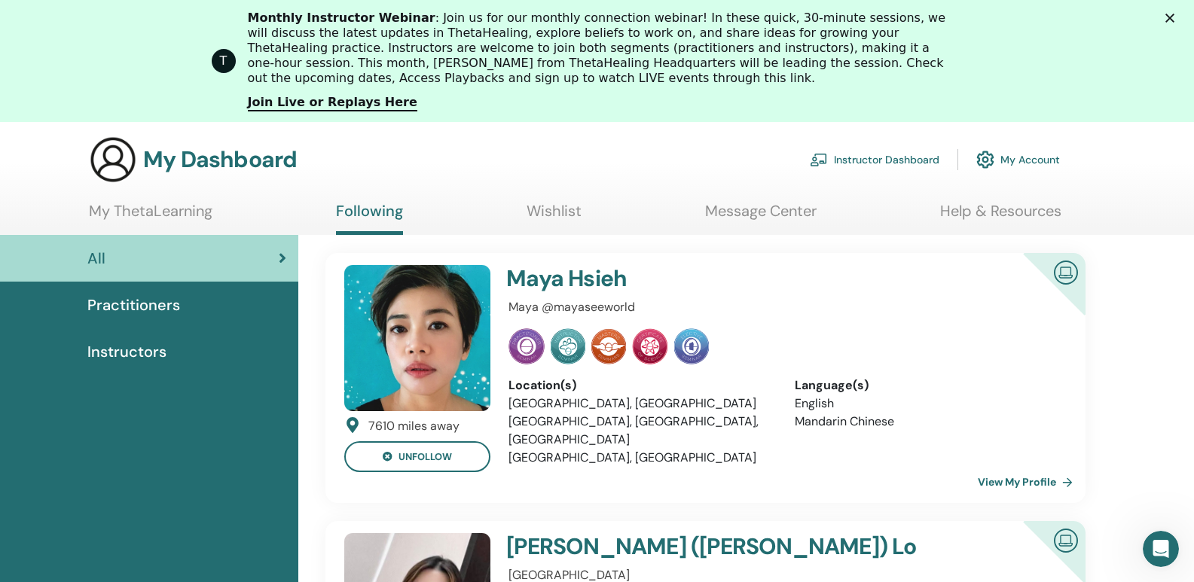
drag, startPoint x: 1194, startPoint y: 490, endPoint x: 1156, endPoint y: 75, distance: 416.6
click at [538, 228] on link "Wishlist" at bounding box center [553, 216] width 55 height 29
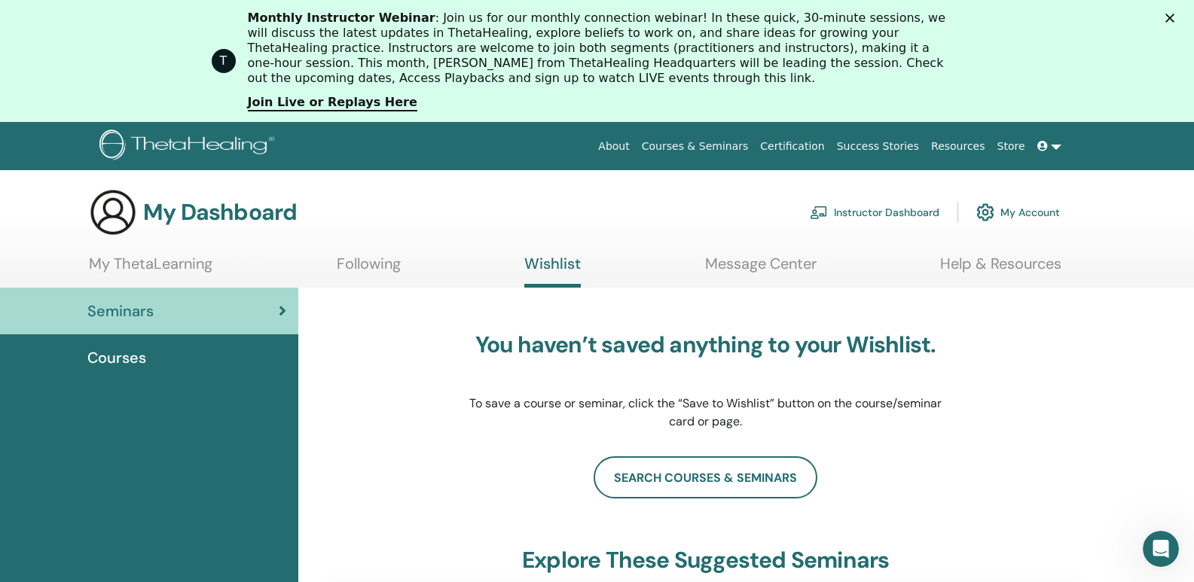
click at [760, 284] on link "Message Center" at bounding box center [760, 269] width 111 height 29
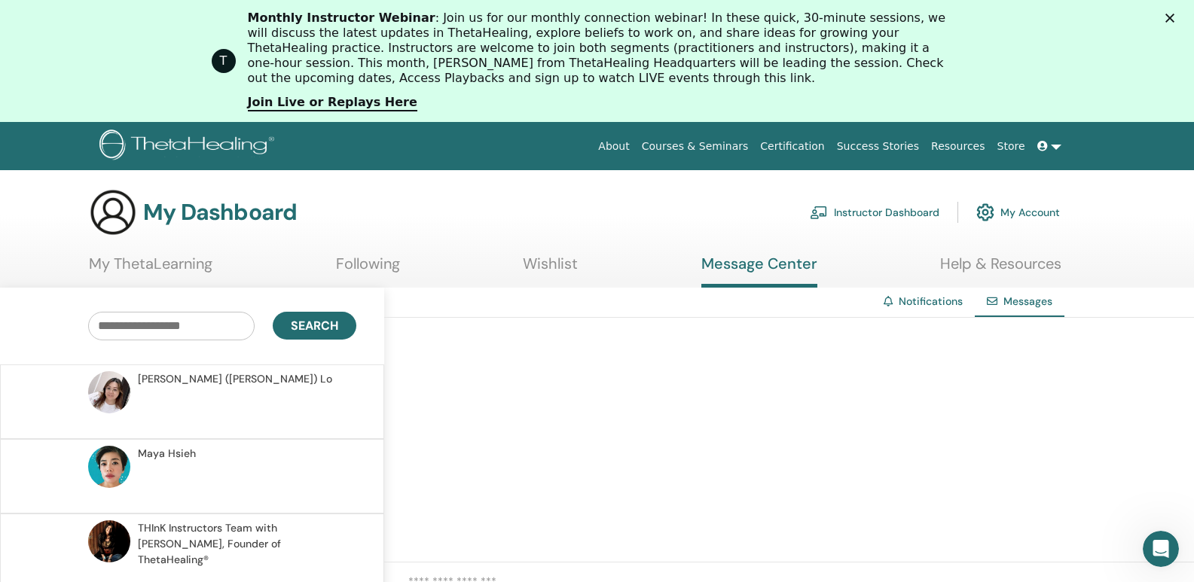
click at [957, 281] on link "Help & Resources" at bounding box center [1000, 269] width 121 height 29
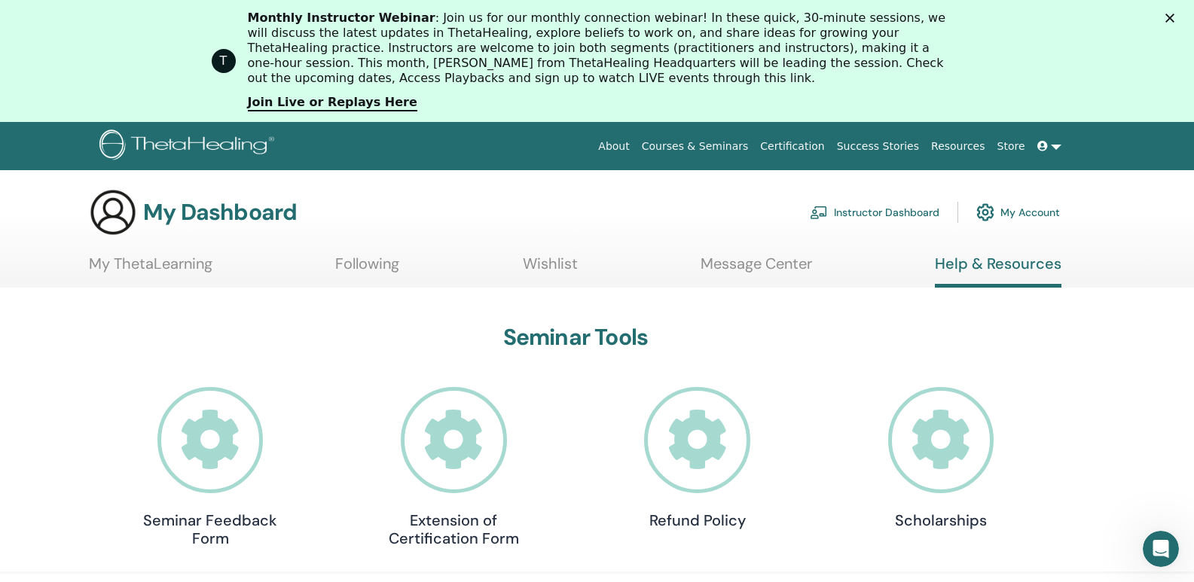
click at [182, 284] on link "My ThetaLearning" at bounding box center [151, 269] width 124 height 29
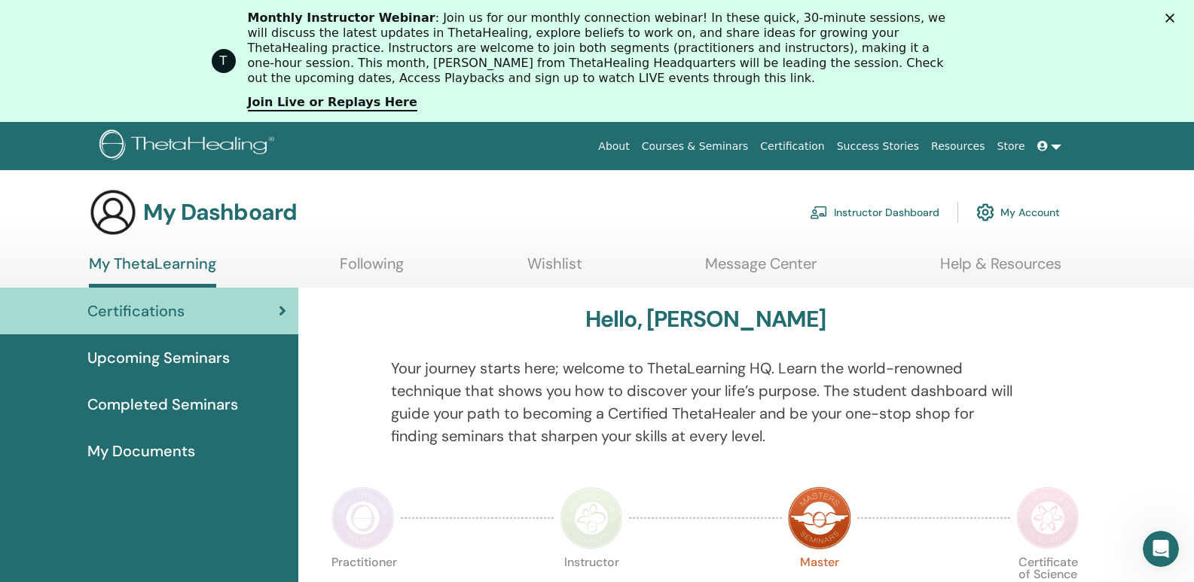
click at [876, 222] on link "Instructor Dashboard" at bounding box center [875, 212] width 130 height 33
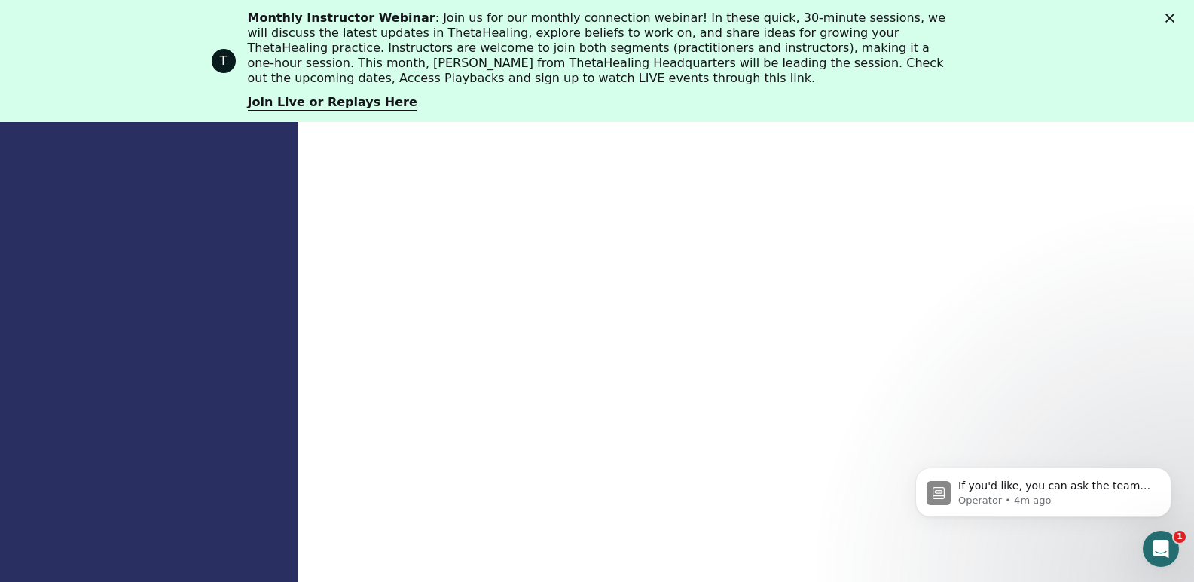
scroll to position [968, 0]
